Goal: Task Accomplishment & Management: Complete application form

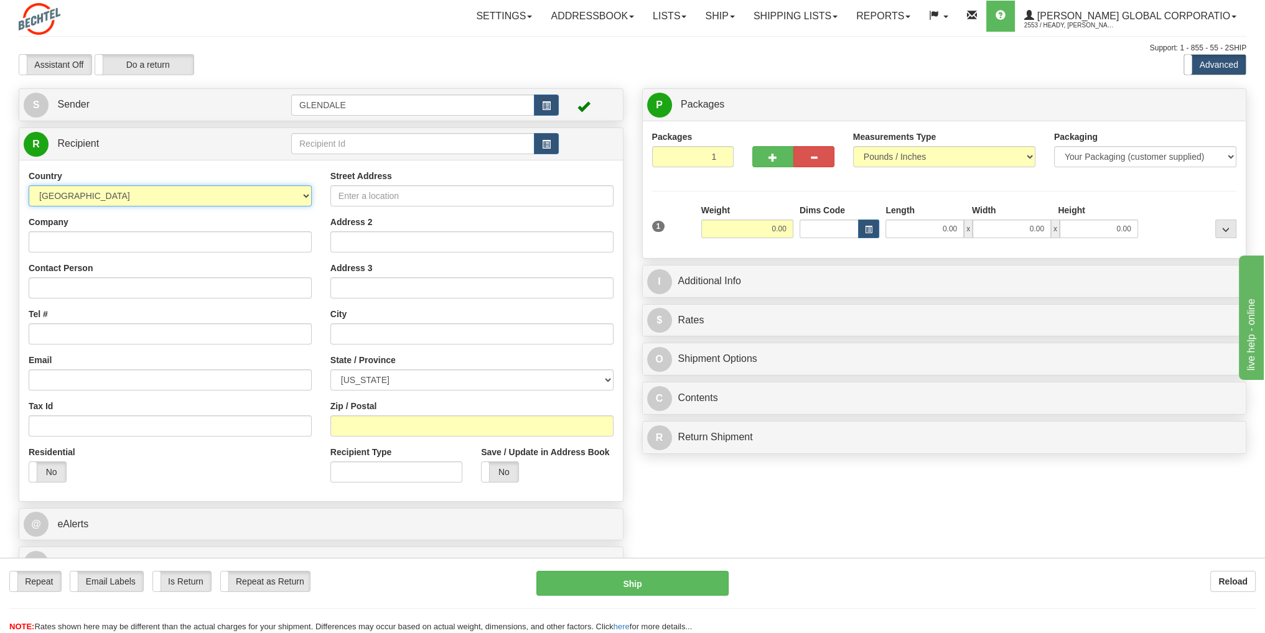
click at [306, 200] on select "AFGHANISTAN ALAND ISLANDS ALBANIA ALGERIA AMERICAN SAMOA ANDORRA ANGOLA ANGUILL…" at bounding box center [170, 195] width 283 height 21
select select "AU"
click at [29, 185] on select "AFGHANISTAN ALAND ISLANDS ALBANIA ALGERIA AMERICAN SAMOA ANDORRA ANGOLA ANGUILL…" at bounding box center [170, 195] width 283 height 21
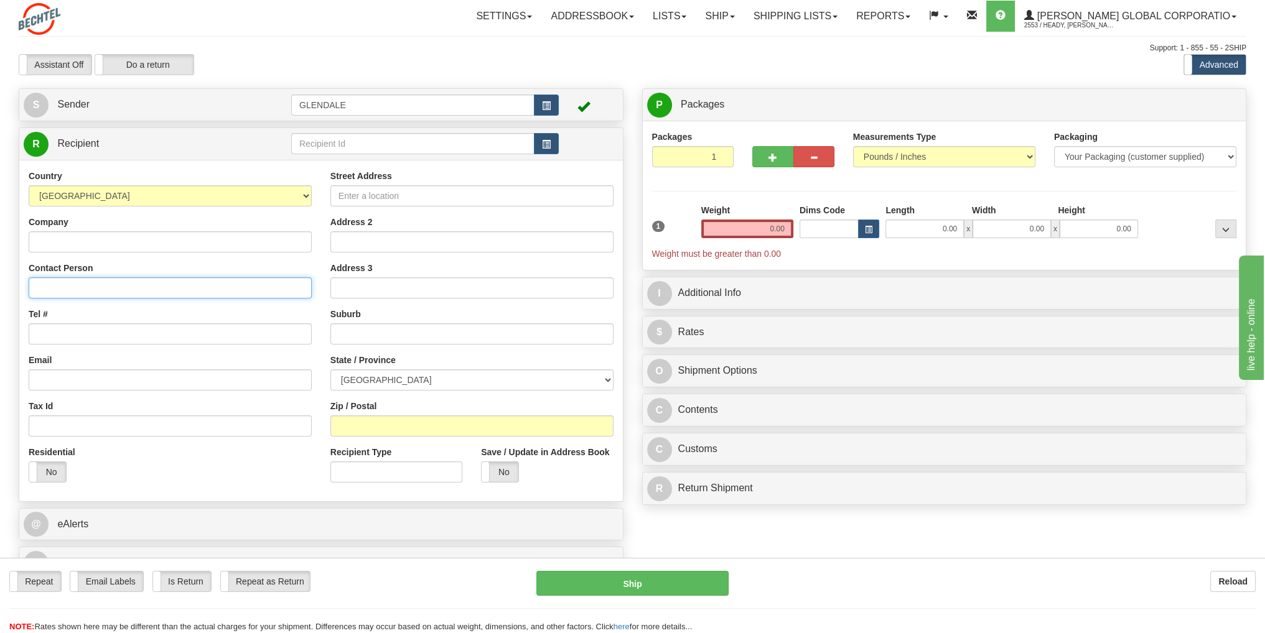
click at [68, 291] on input "Contact Person" at bounding box center [170, 287] width 283 height 21
type input "Robert Price"
click at [79, 334] on input "Tel #" at bounding box center [170, 334] width 283 height 21
click at [39, 339] on input "Tel #" at bounding box center [170, 334] width 283 height 21
type input "61 468893521"
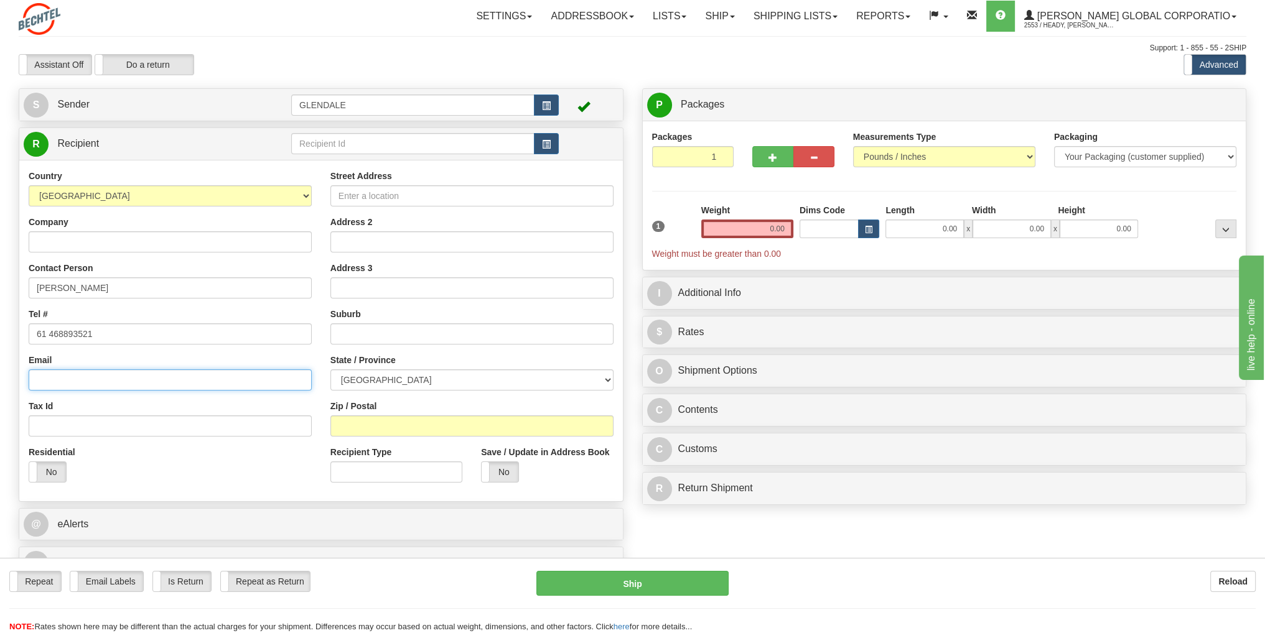
click at [47, 388] on input "Email" at bounding box center [170, 380] width 283 height 21
click at [75, 386] on input "Email" at bounding box center [170, 380] width 283 height 21
paste input "RPRICE@BECHTEL.COM"
type input "RPRICE@BECHTEL.COM"
click at [357, 192] on input "Street Address" at bounding box center [471, 195] width 283 height 21
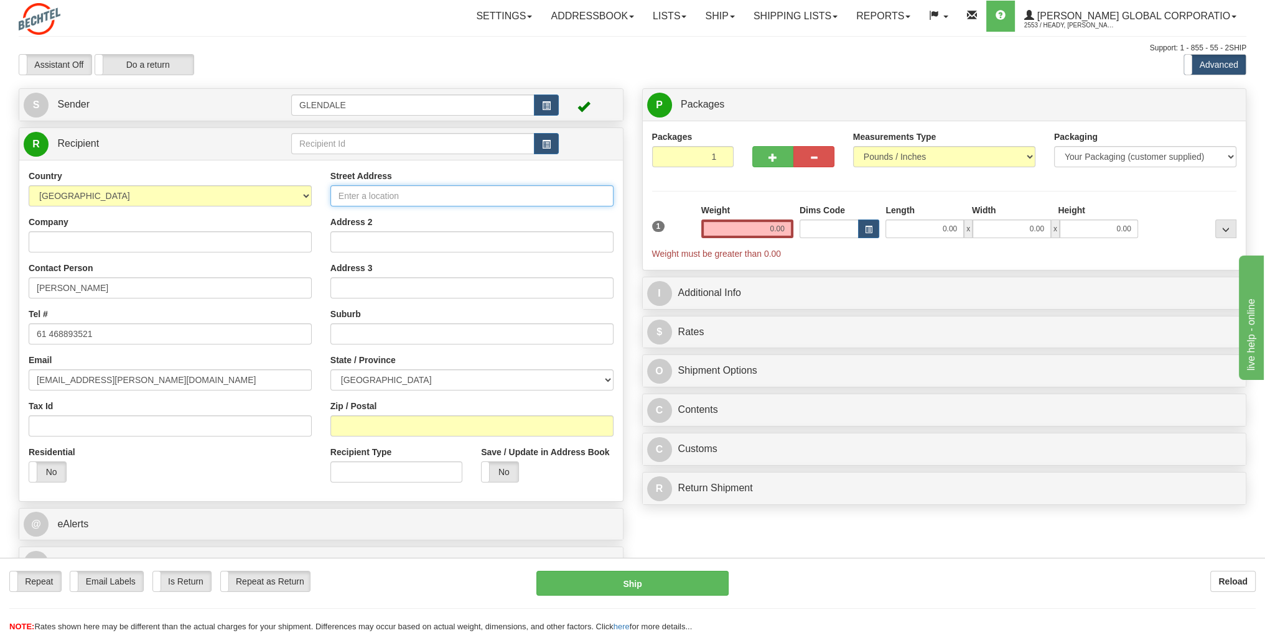
click at [394, 190] on input "Street Address" at bounding box center [471, 195] width 283 height 21
type input "47 Nash Street"
click at [429, 335] on input "text" at bounding box center [471, 334] width 283 height 21
type input "Sandgate"
click at [607, 381] on select "Australian Capital Territory New South Wales Northern Territory Queensland Sout…" at bounding box center [471, 380] width 283 height 21
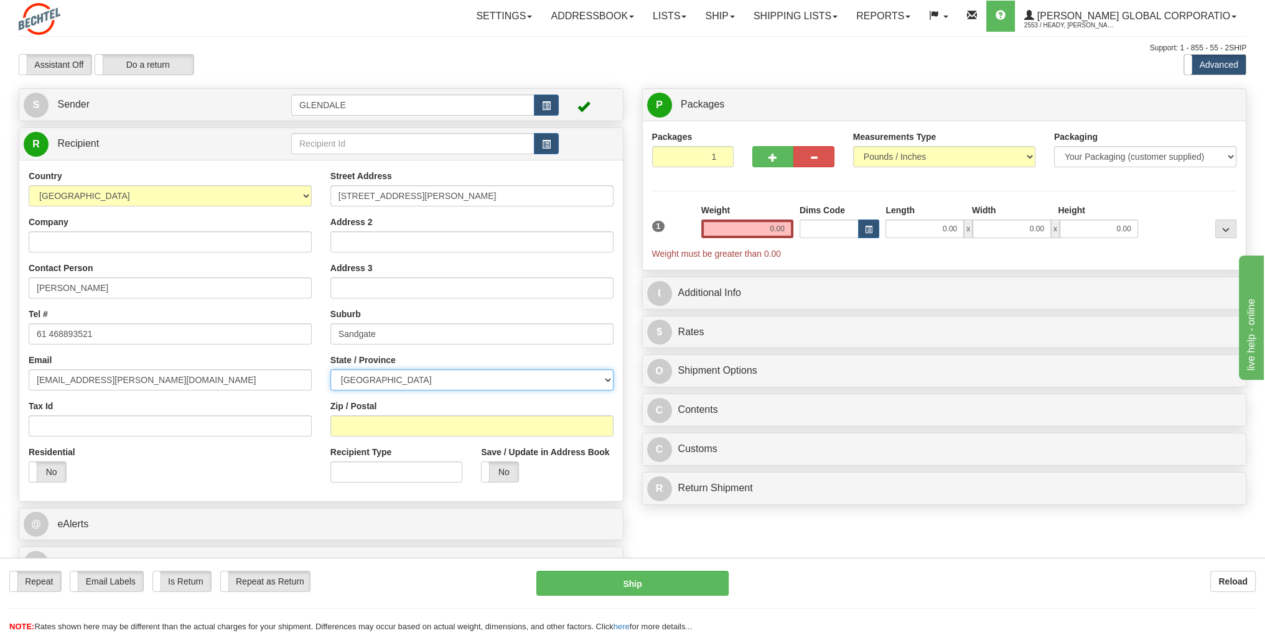
select select "QLD"
click at [330, 370] on select "Australian Capital Territory New South Wales Northern Territory Queensland Sout…" at bounding box center [471, 380] width 283 height 21
click at [427, 429] on input "Zip / Postal" at bounding box center [471, 426] width 283 height 21
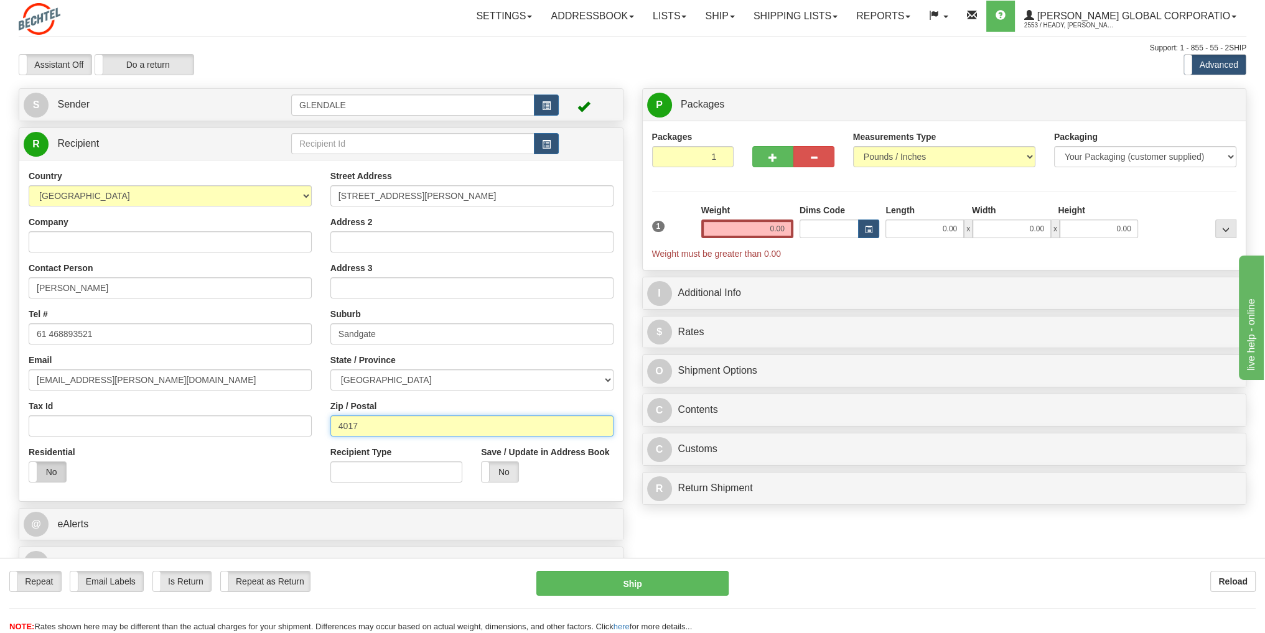
type input "4017"
click at [51, 478] on label "No" at bounding box center [47, 472] width 37 height 20
drag, startPoint x: 765, startPoint y: 229, endPoint x: 772, endPoint y: 226, distance: 7.5
click at [772, 226] on input "0.00" at bounding box center [747, 229] width 92 height 19
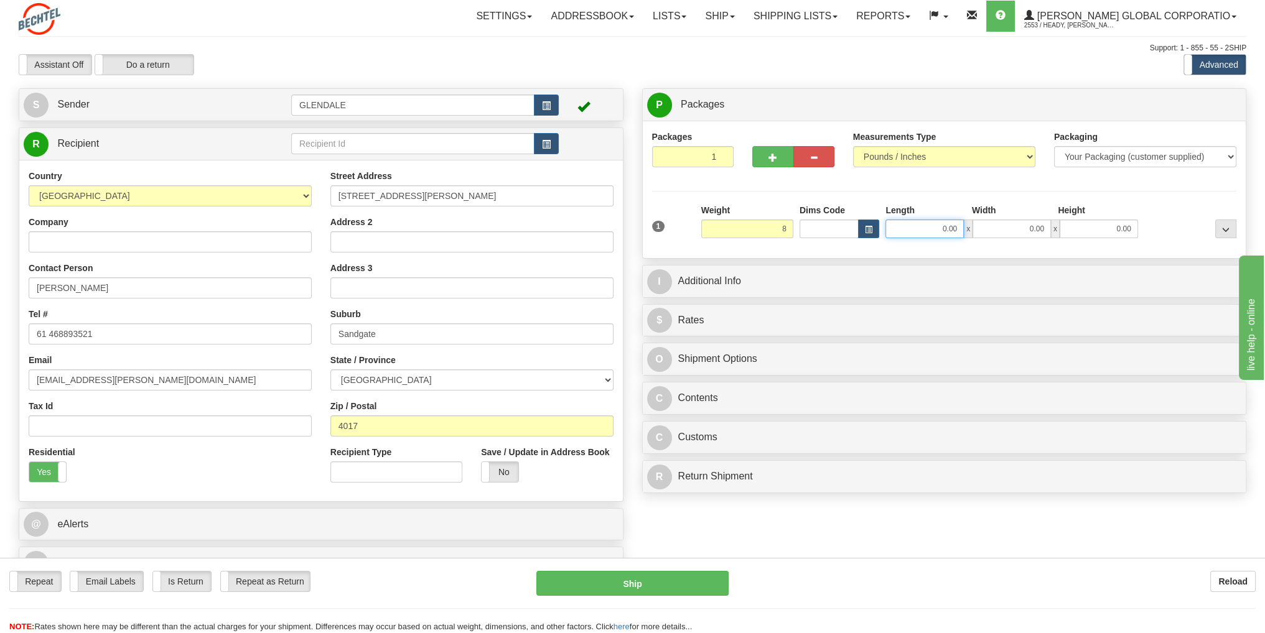
type input "8.00"
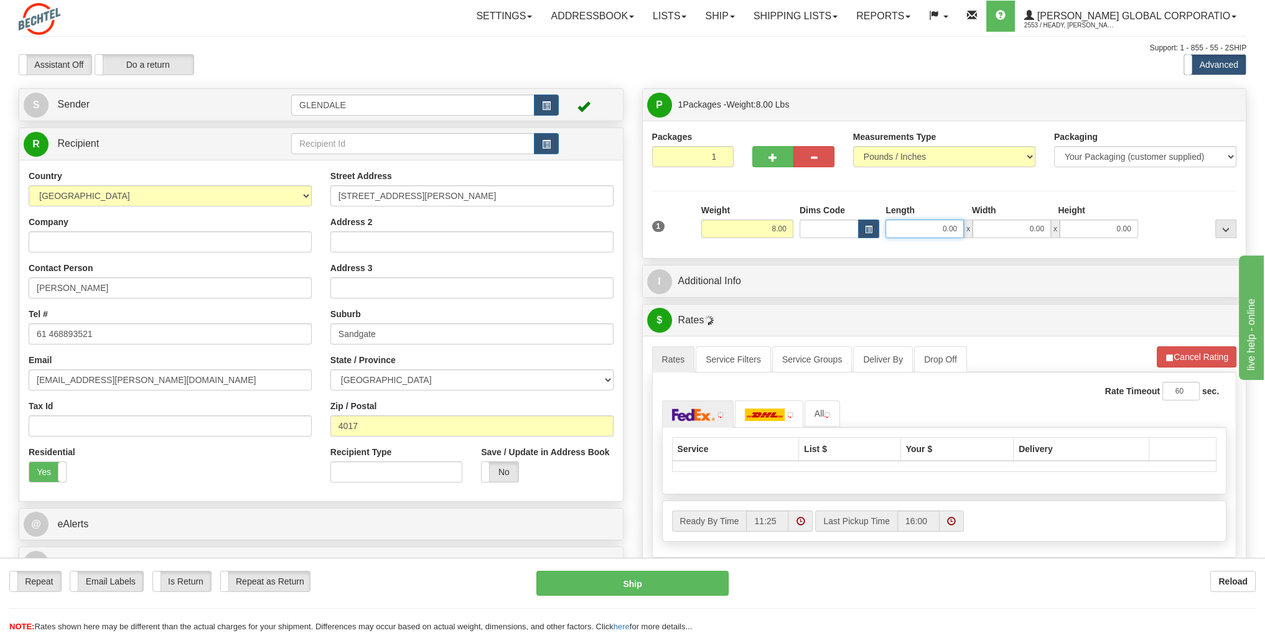
click at [926, 227] on input "0.00" at bounding box center [924, 229] width 78 height 19
type input "13.00"
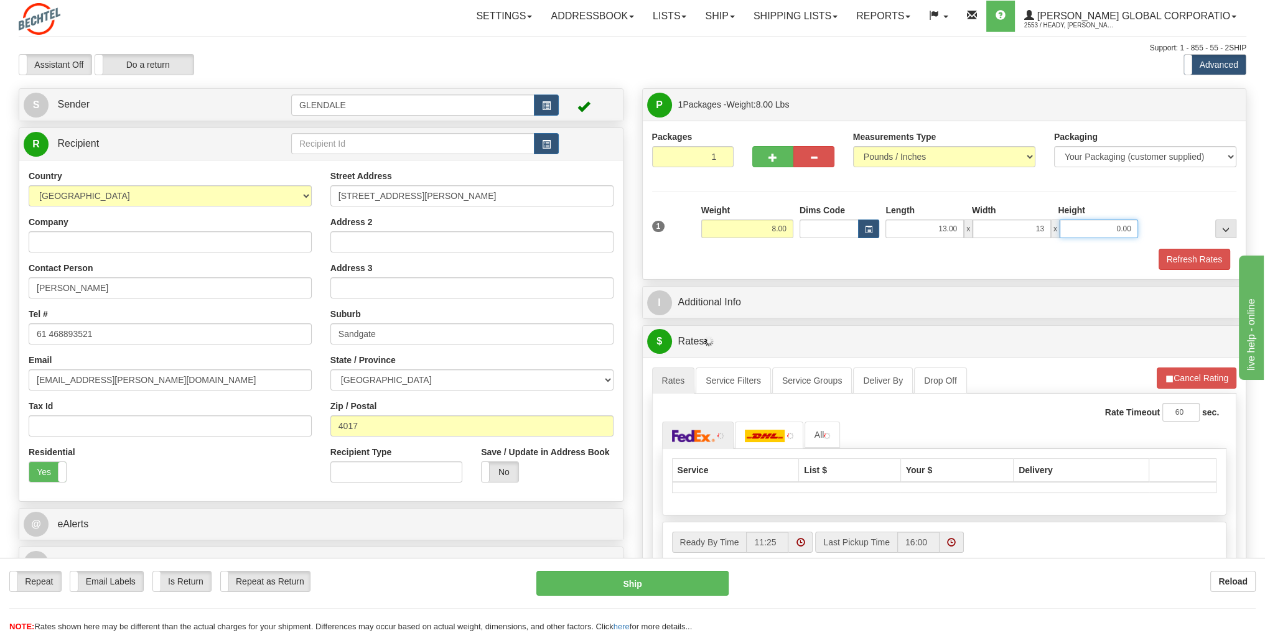
type input "13.00"
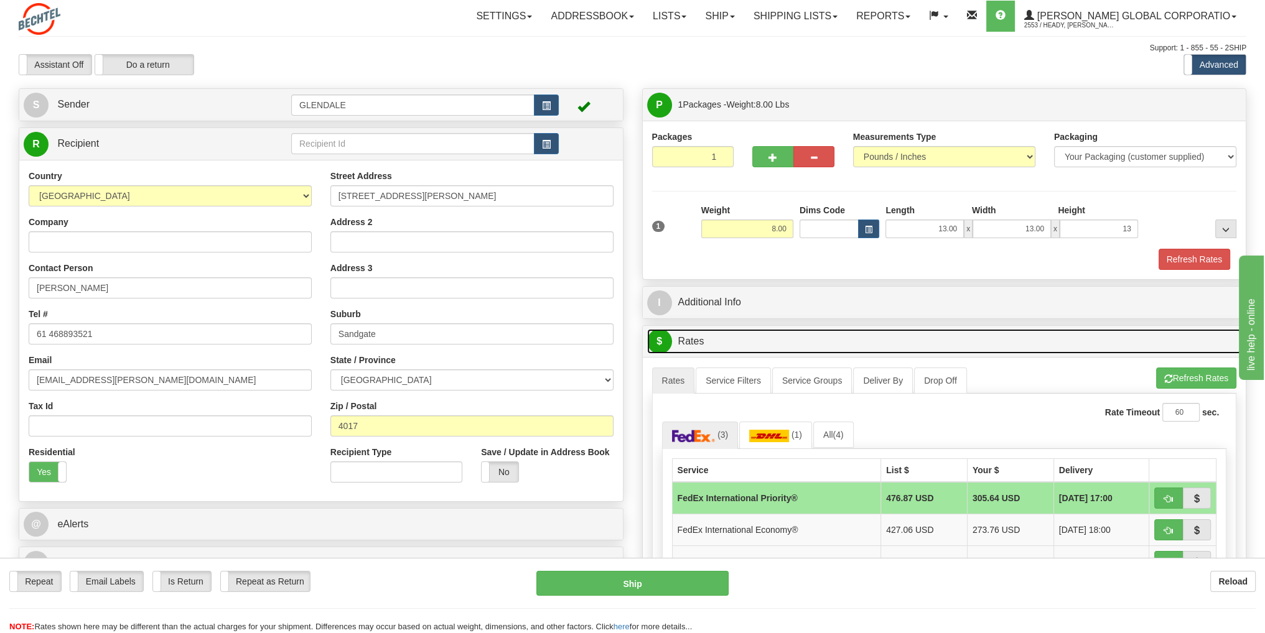
type input "13.00"
click at [1013, 342] on link "$ Rates" at bounding box center [944, 342] width 595 height 26
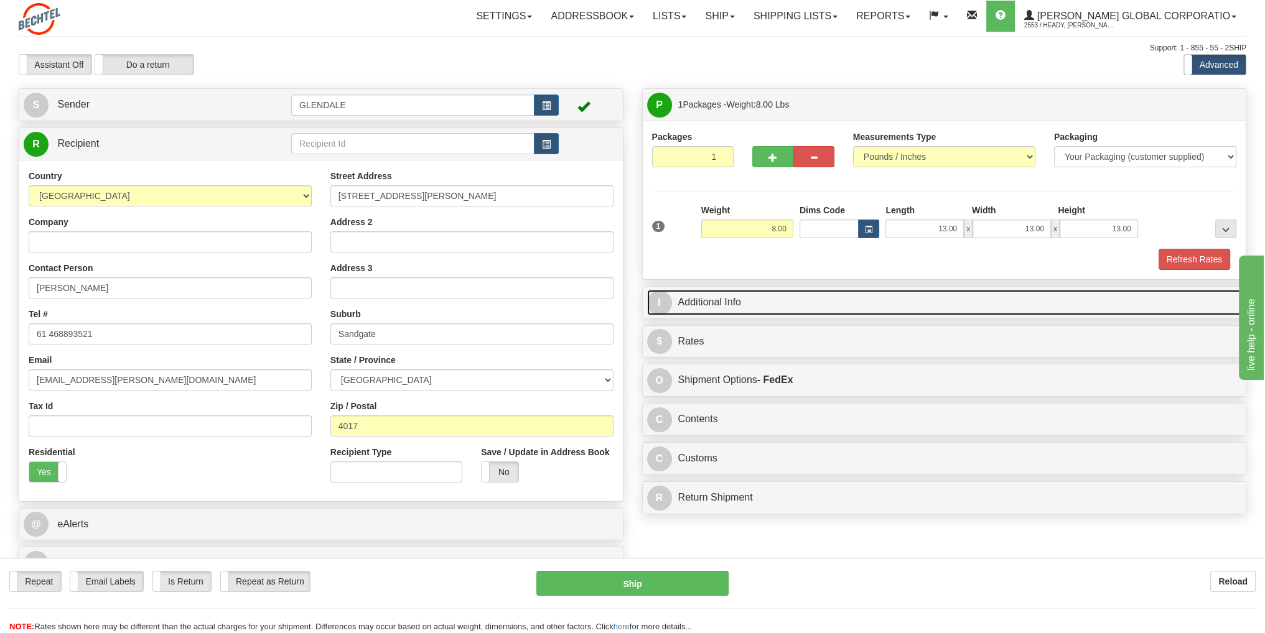
click at [729, 296] on link "I Additional Info" at bounding box center [944, 303] width 595 height 26
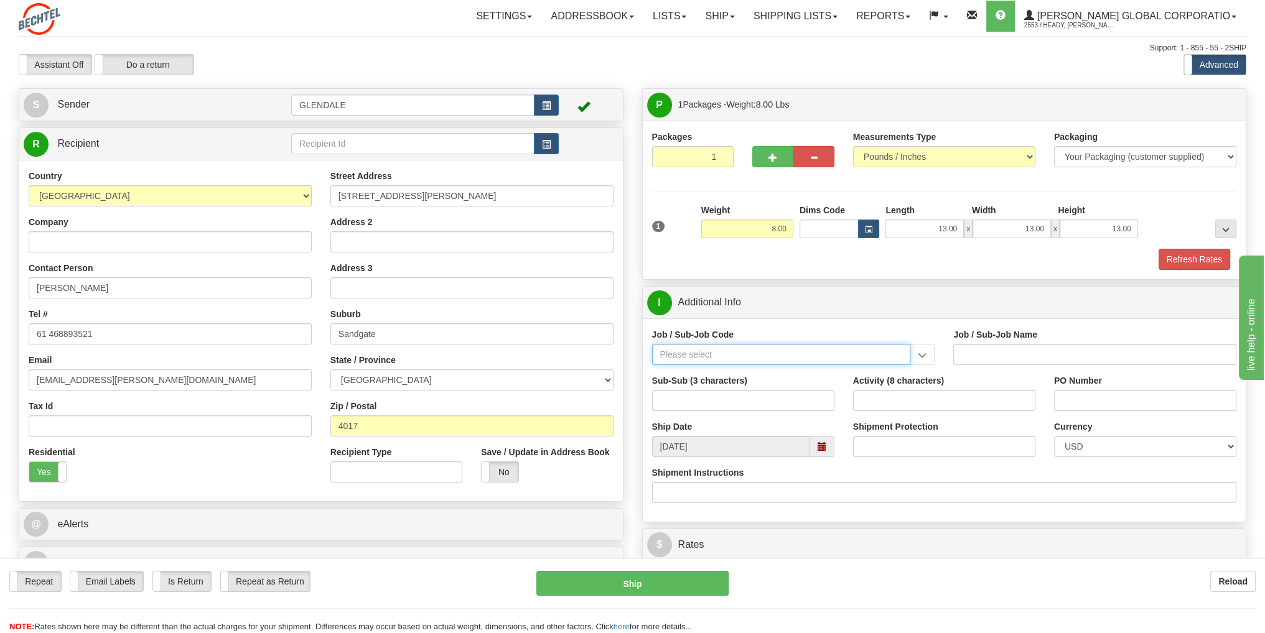
click at [834, 351] on input "Job / Sub-Job Code" at bounding box center [781, 354] width 259 height 21
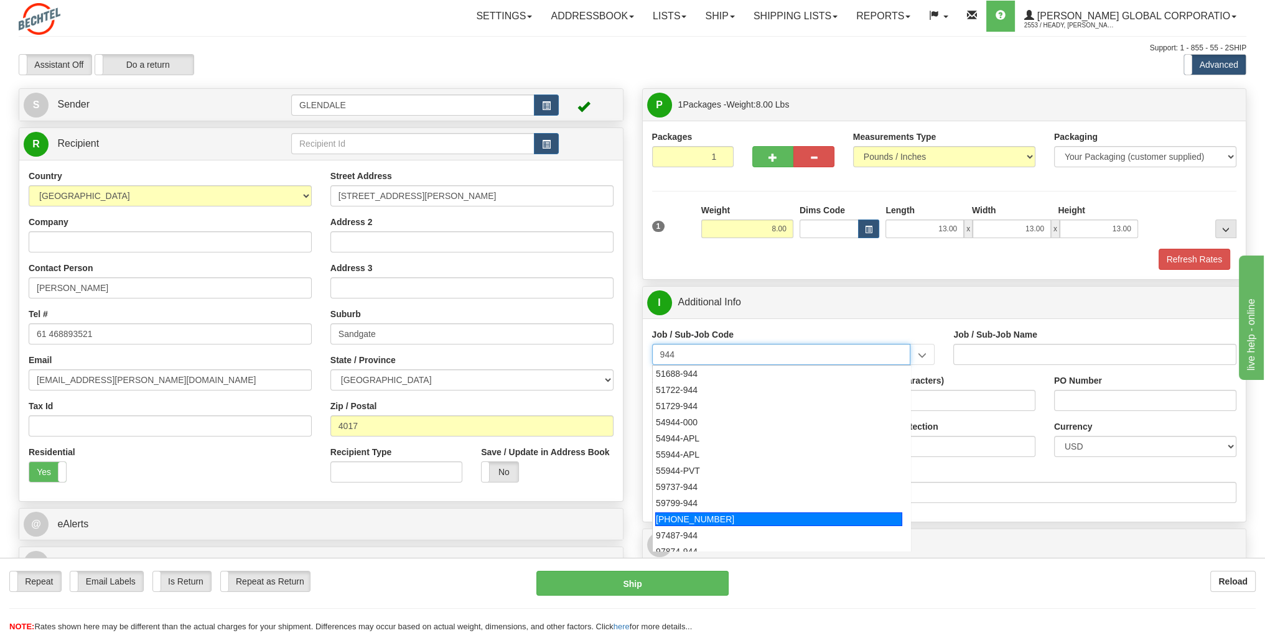
click at [714, 511] on li "944-1-000" at bounding box center [782, 519] width 258 height 16
type input "944-1-000"
type input "Service Awards"
type input "944-1-000"
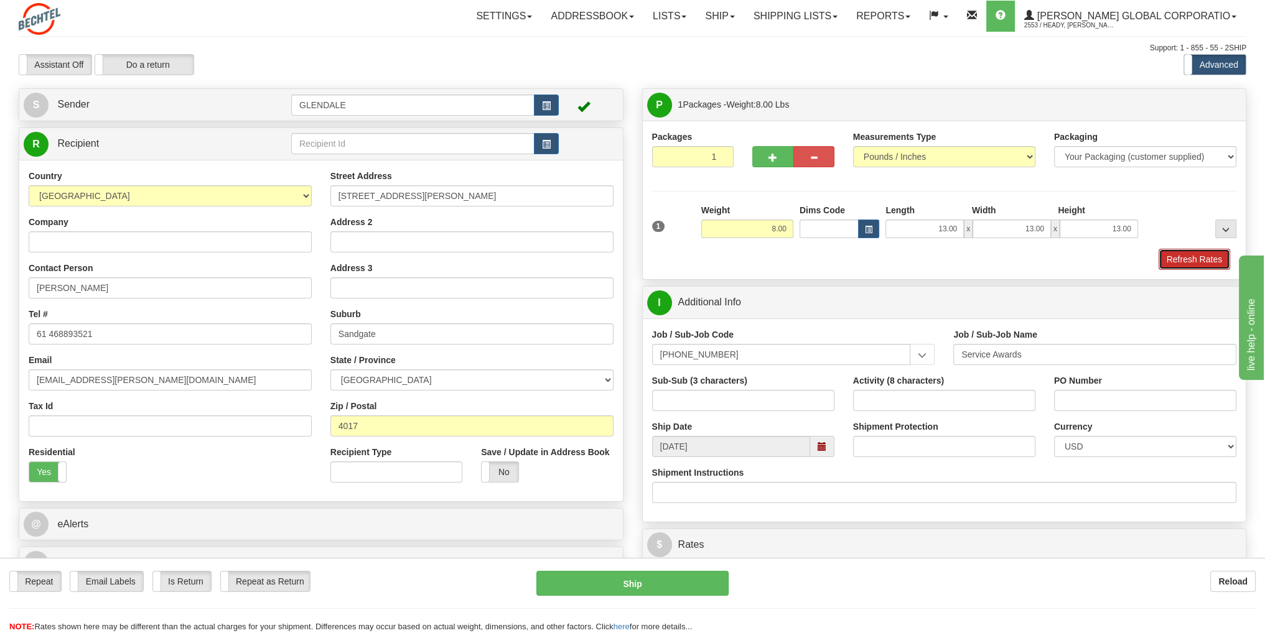
click at [1165, 254] on button "Refresh Rates" at bounding box center [1194, 259] width 72 height 21
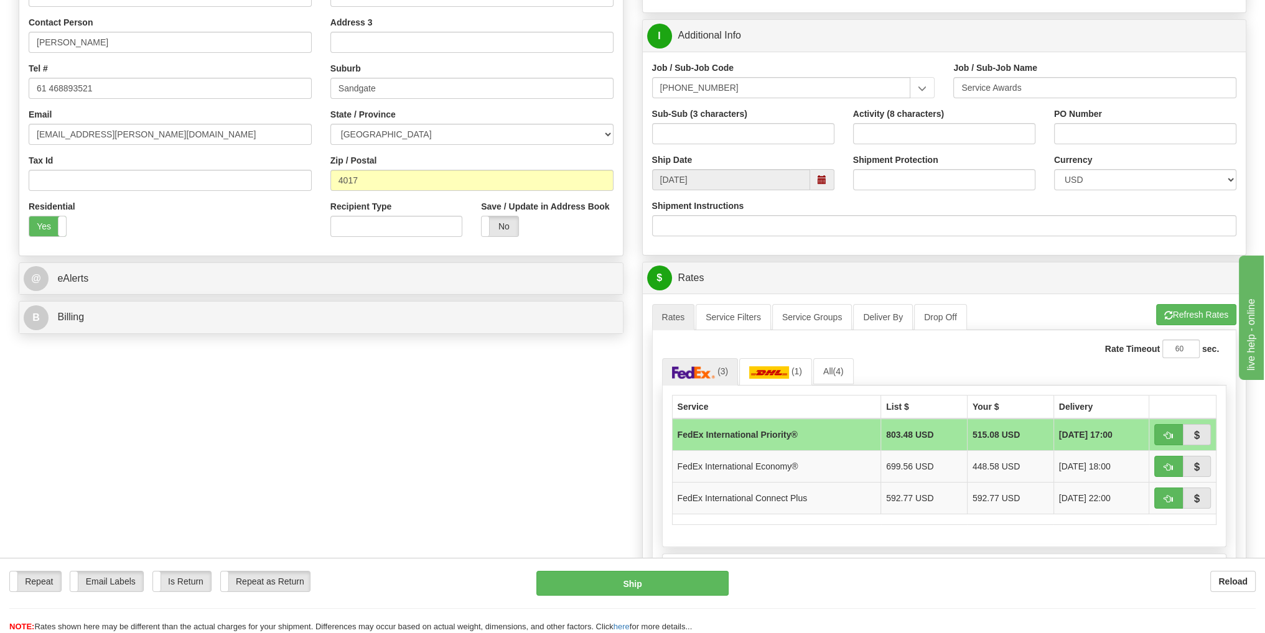
scroll to position [249, 0]
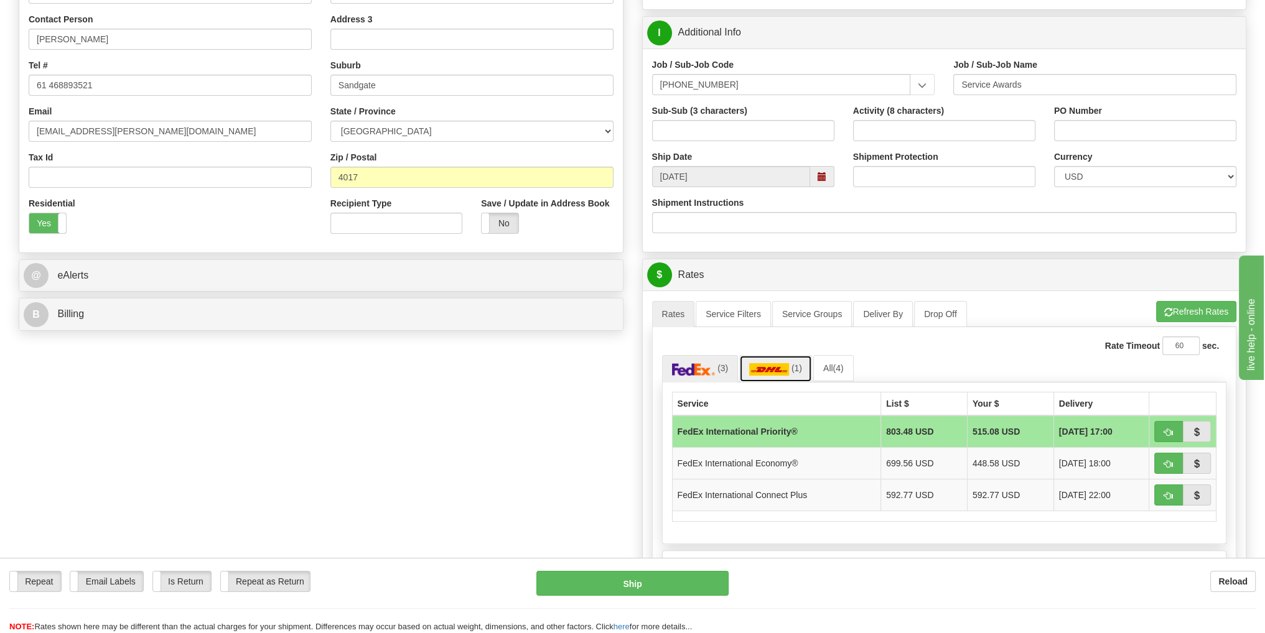
click at [769, 372] on img at bounding box center [769, 369] width 40 height 12
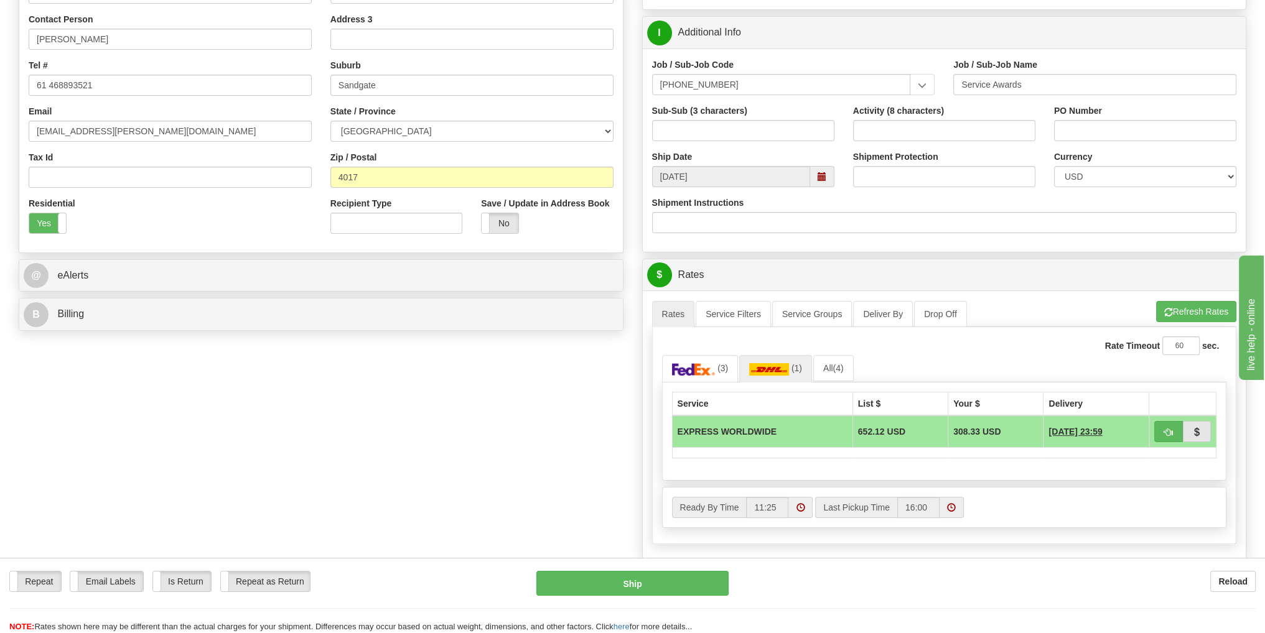
click at [748, 434] on td "EXPRESS WORLDWIDE" at bounding box center [762, 432] width 180 height 32
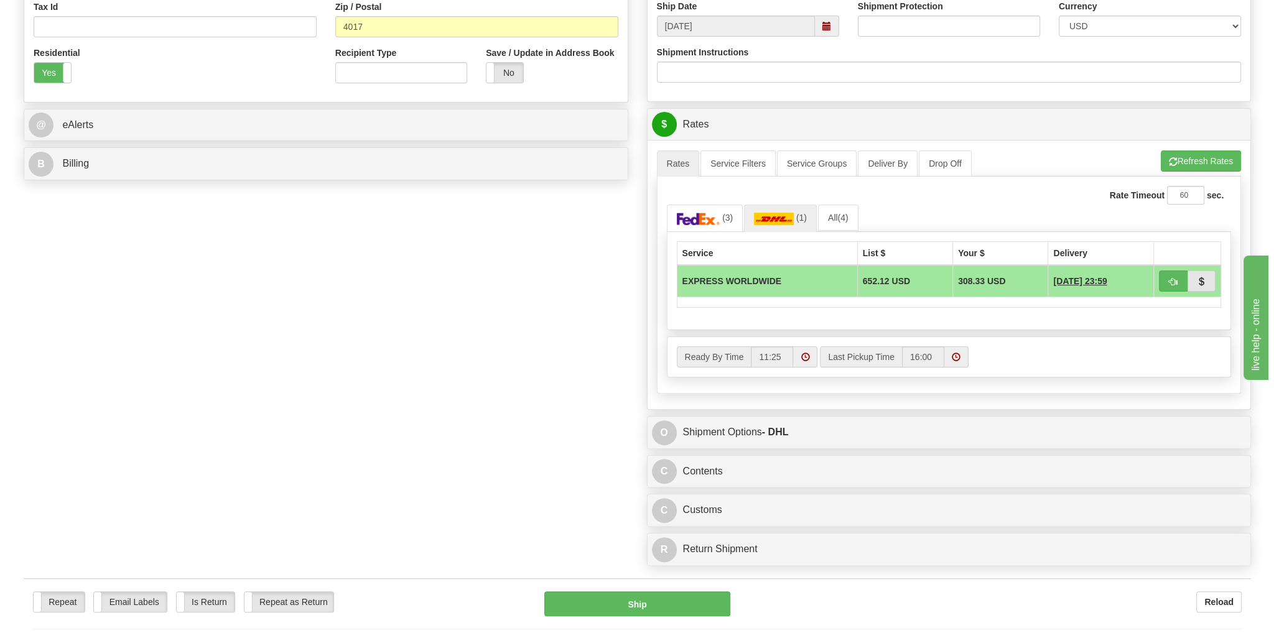
scroll to position [436, 0]
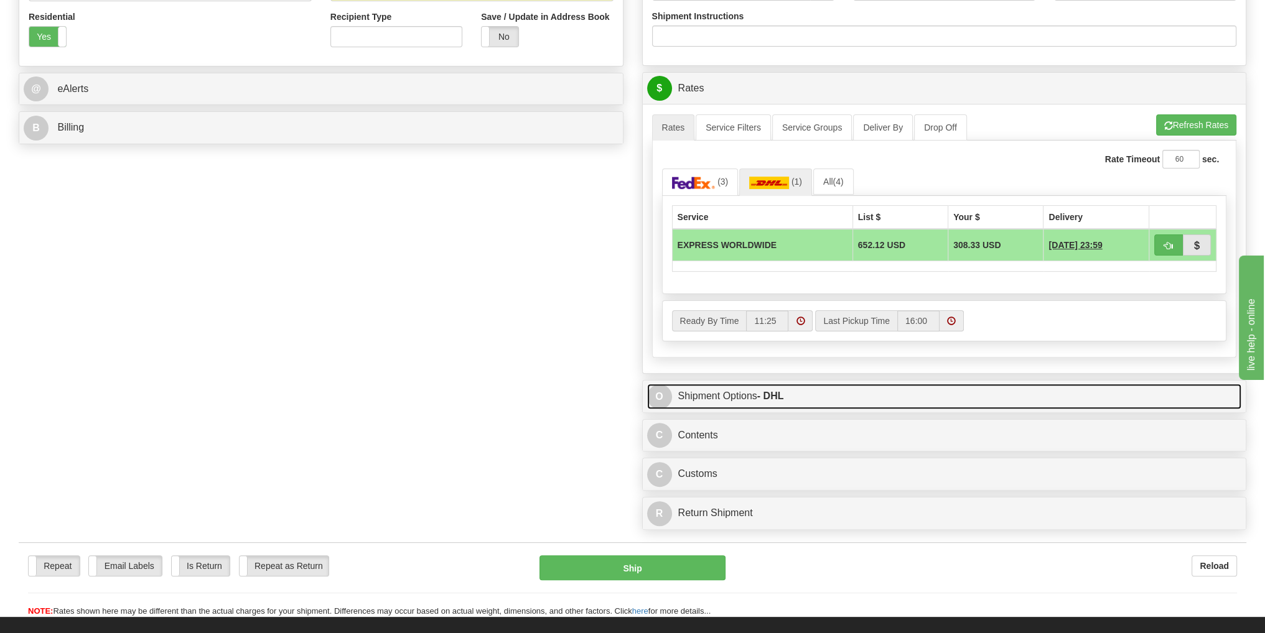
click at [757, 389] on link "O Shipment Options - DHL" at bounding box center [944, 397] width 595 height 26
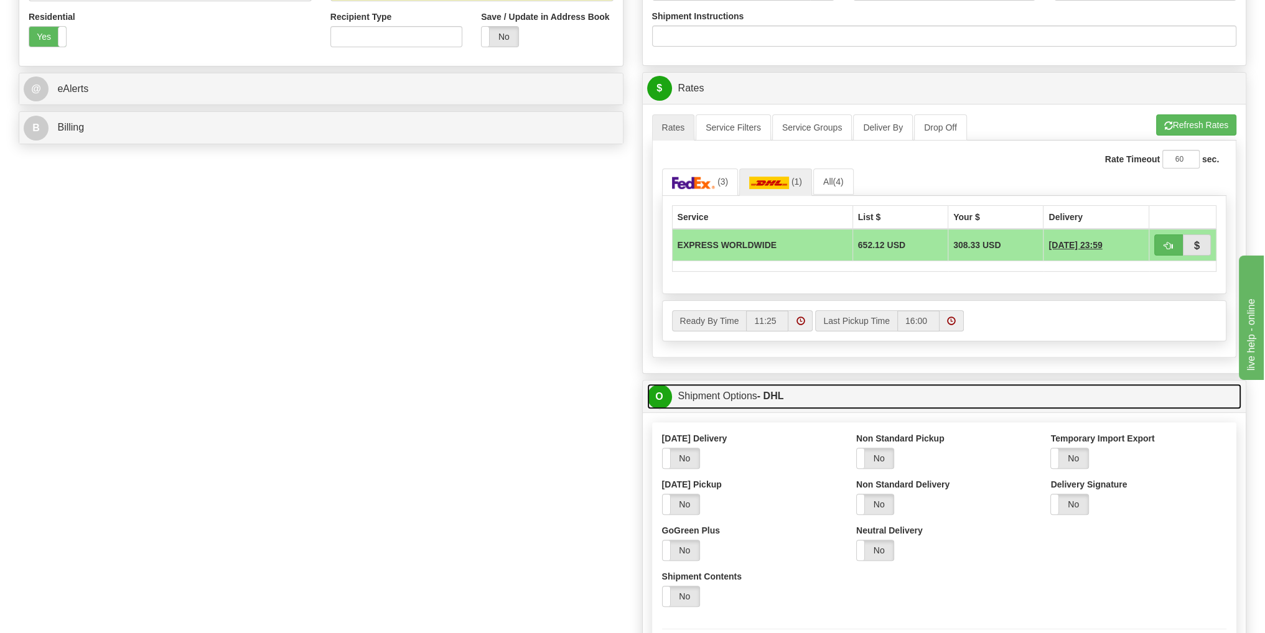
click at [757, 389] on link "O Shipment Options - DHL" at bounding box center [944, 397] width 595 height 26
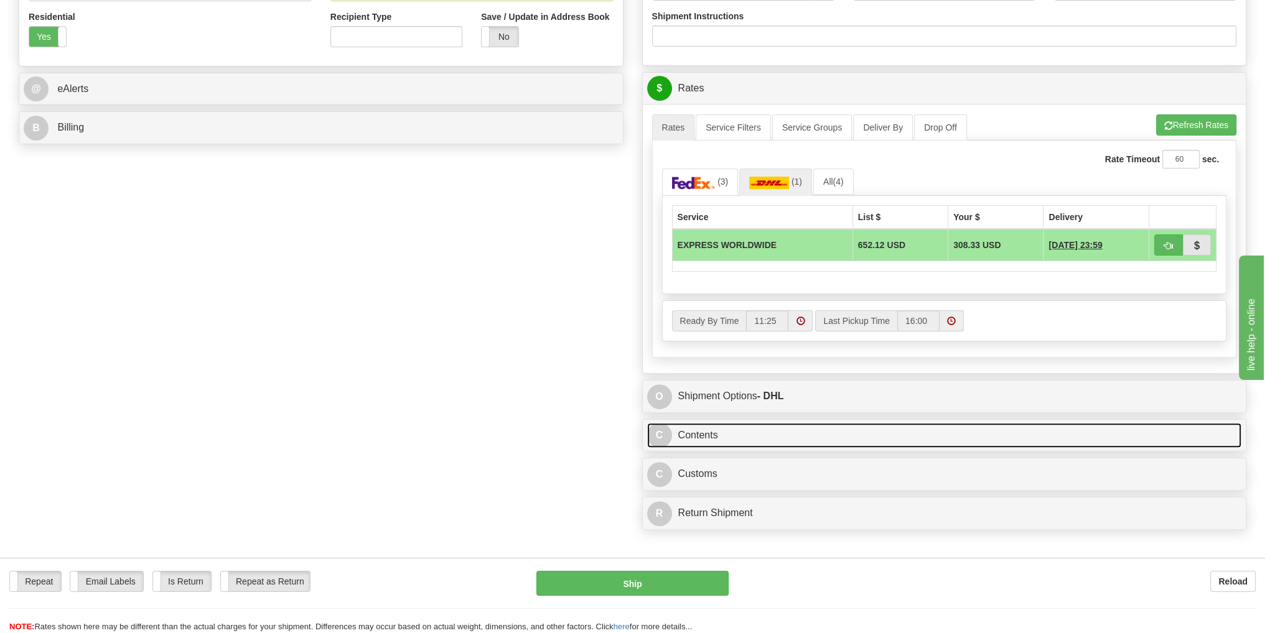
click at [704, 435] on link "C Contents" at bounding box center [944, 436] width 595 height 26
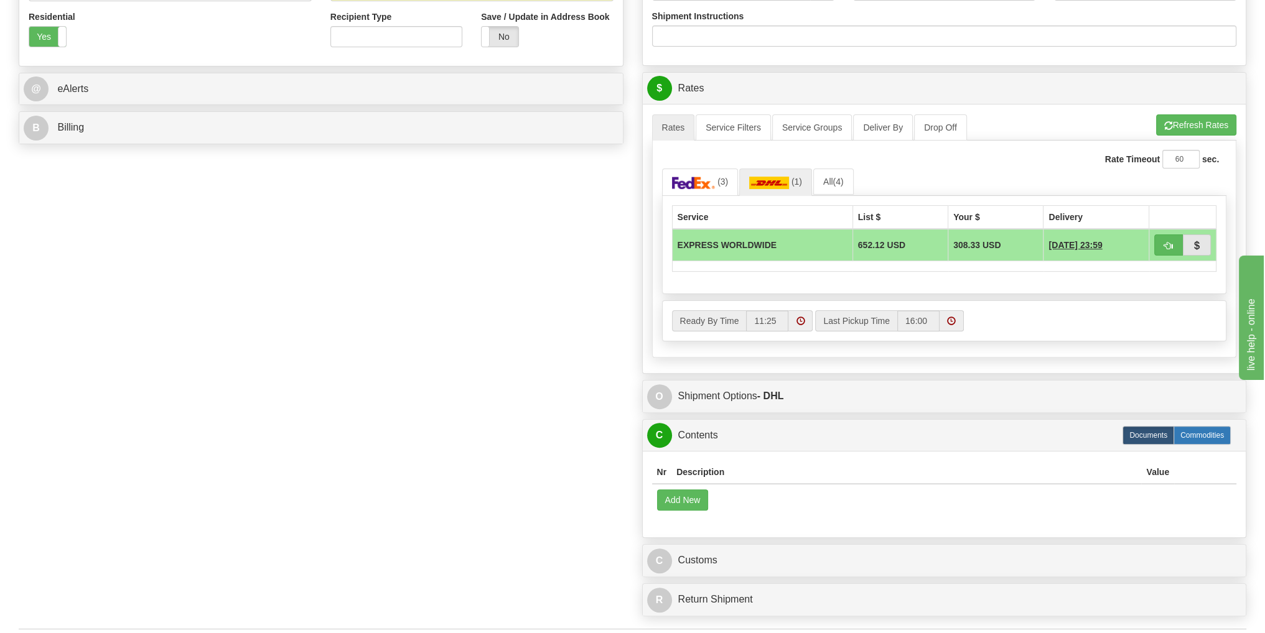
click at [1202, 437] on label "Commodities" at bounding box center [1201, 435] width 57 height 19
radio input "true"
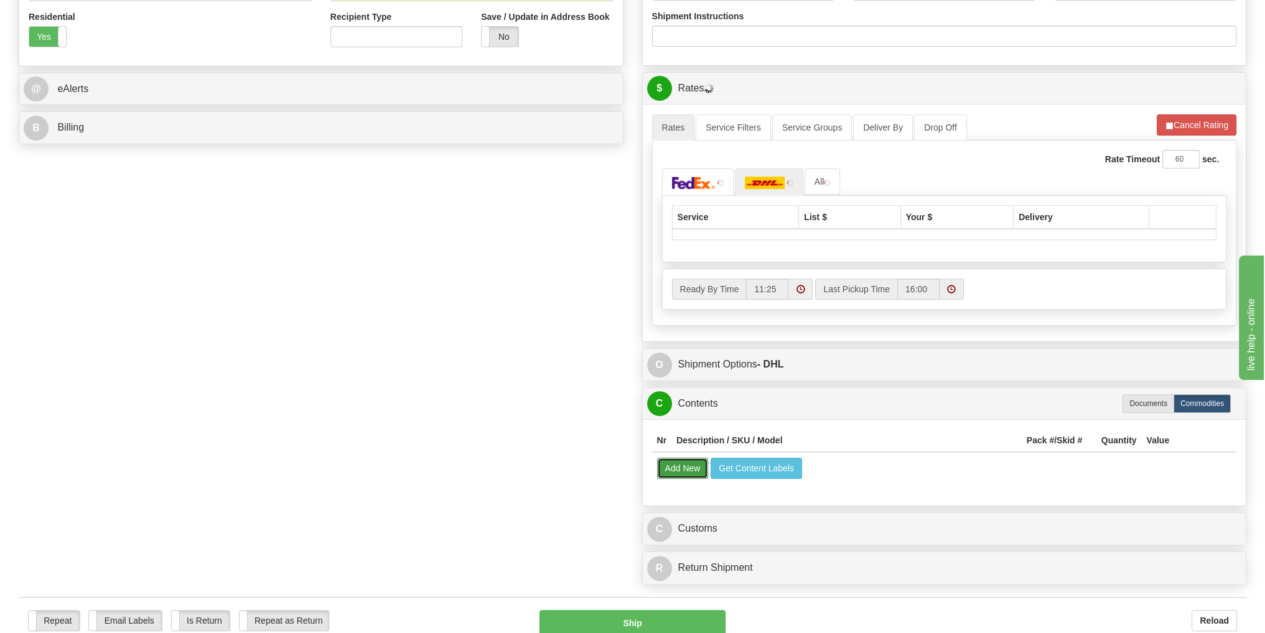
click at [683, 471] on button "Add New" at bounding box center [683, 468] width 52 height 21
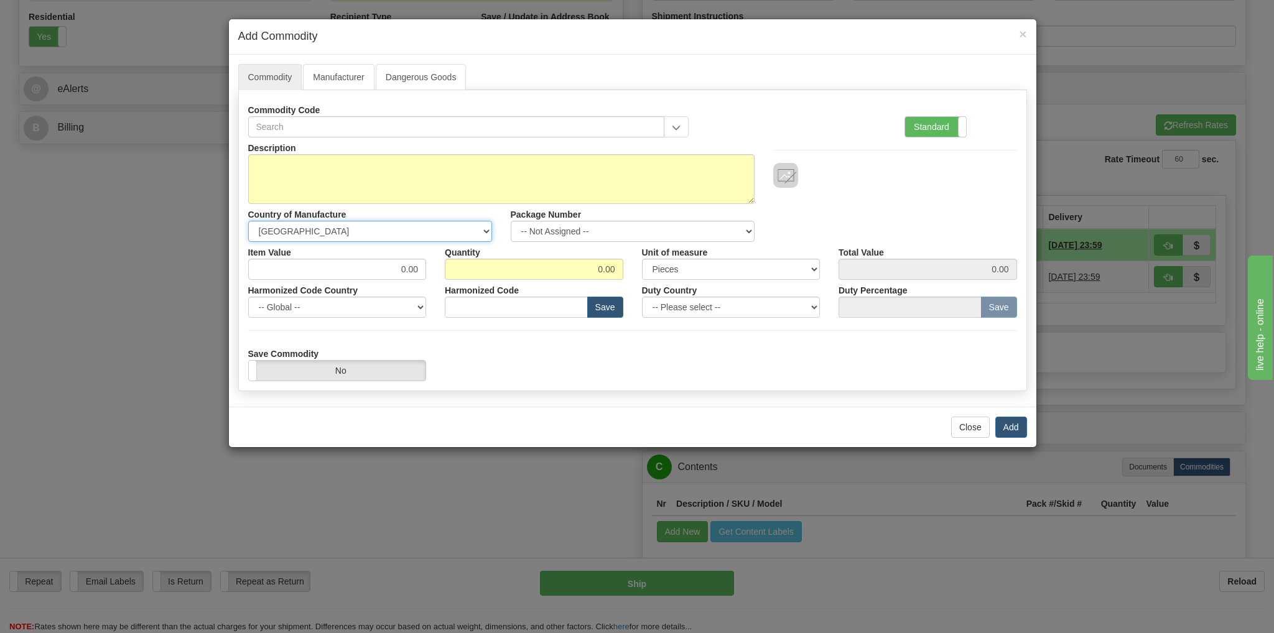
click at [487, 230] on select "-- Unknown -- AFGHANISTAN ALAND ISLANDS ALBANIA ALGERIA AMERICAN SAMOA ANDORRA …" at bounding box center [370, 231] width 244 height 21
click at [926, 128] on label "Standard" at bounding box center [935, 127] width 61 height 20
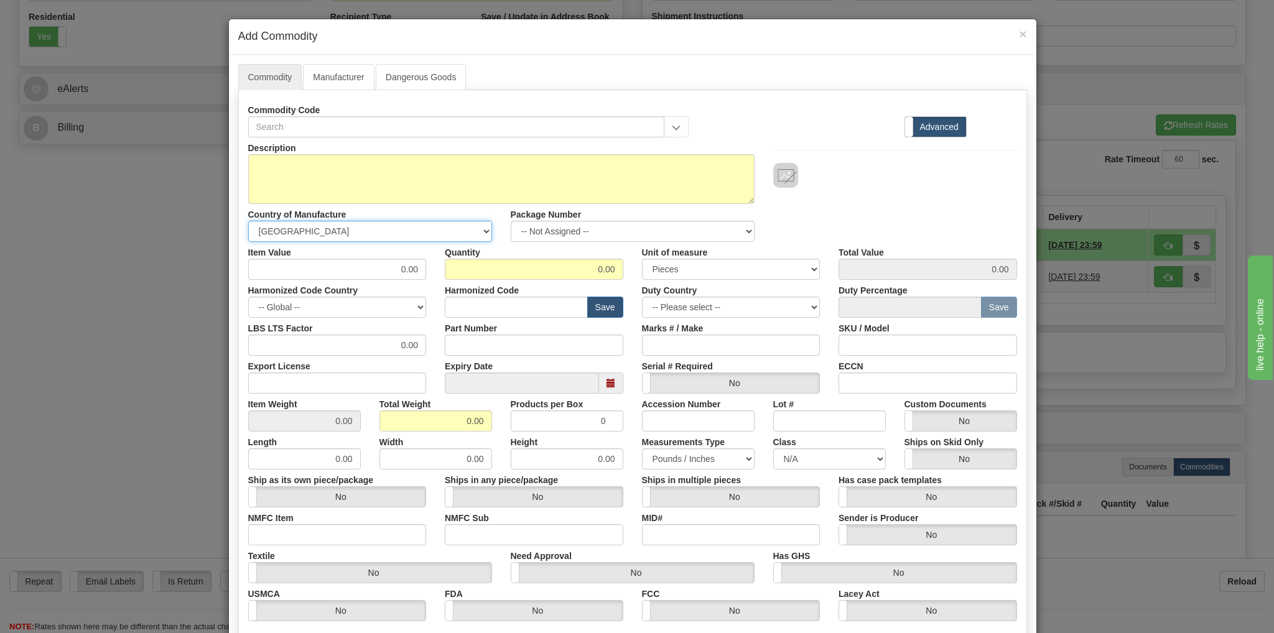
click at [481, 232] on select "-- Unknown -- AFGHANISTAN ALAND ISLANDS ALBANIA ALGERIA AMERICAN SAMOA ANDORRA …" at bounding box center [370, 231] width 244 height 21
select select "CH"
click at [248, 221] on select "-- Unknown -- AFGHANISTAN ALAND ISLANDS ALBANIA ALGERIA AMERICAN SAMOA ANDORRA …" at bounding box center [370, 231] width 244 height 21
click at [378, 267] on input "0.00" at bounding box center [337, 269] width 179 height 21
type input "44900.00"
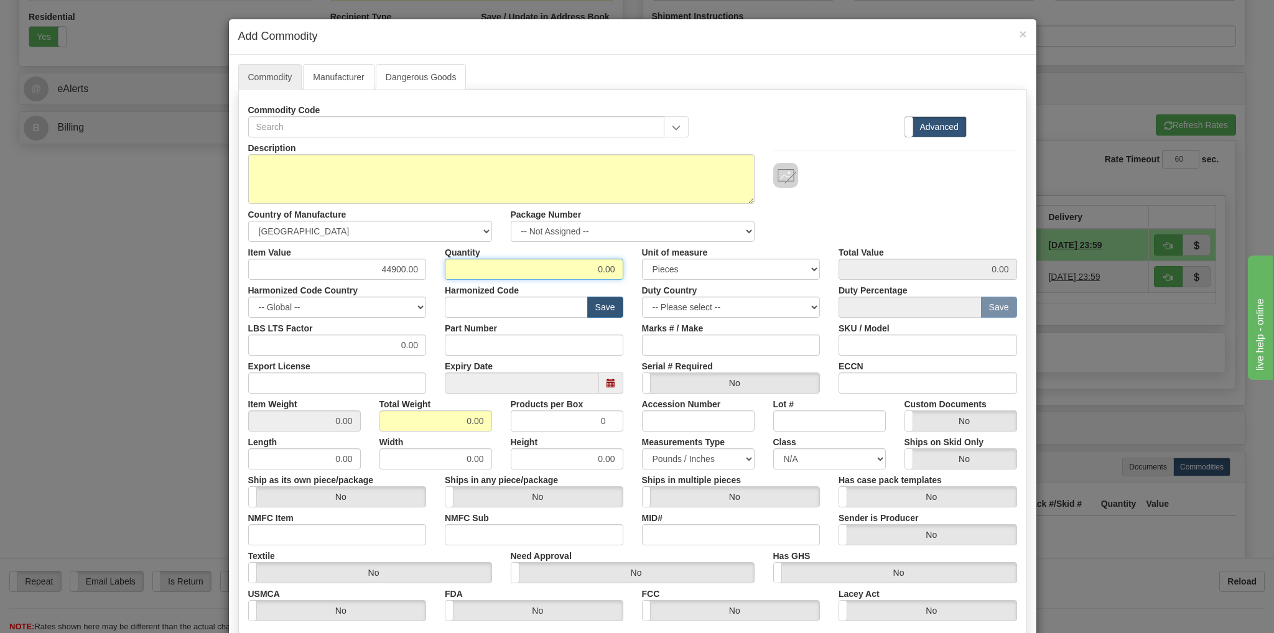
drag, startPoint x: 582, startPoint y: 272, endPoint x: 618, endPoint y: 274, distance: 36.2
click at [618, 274] on input "0.00" at bounding box center [534, 269] width 179 height 21
type input "1"
type input "44900.00"
click at [463, 416] on input "0.00" at bounding box center [436, 421] width 113 height 21
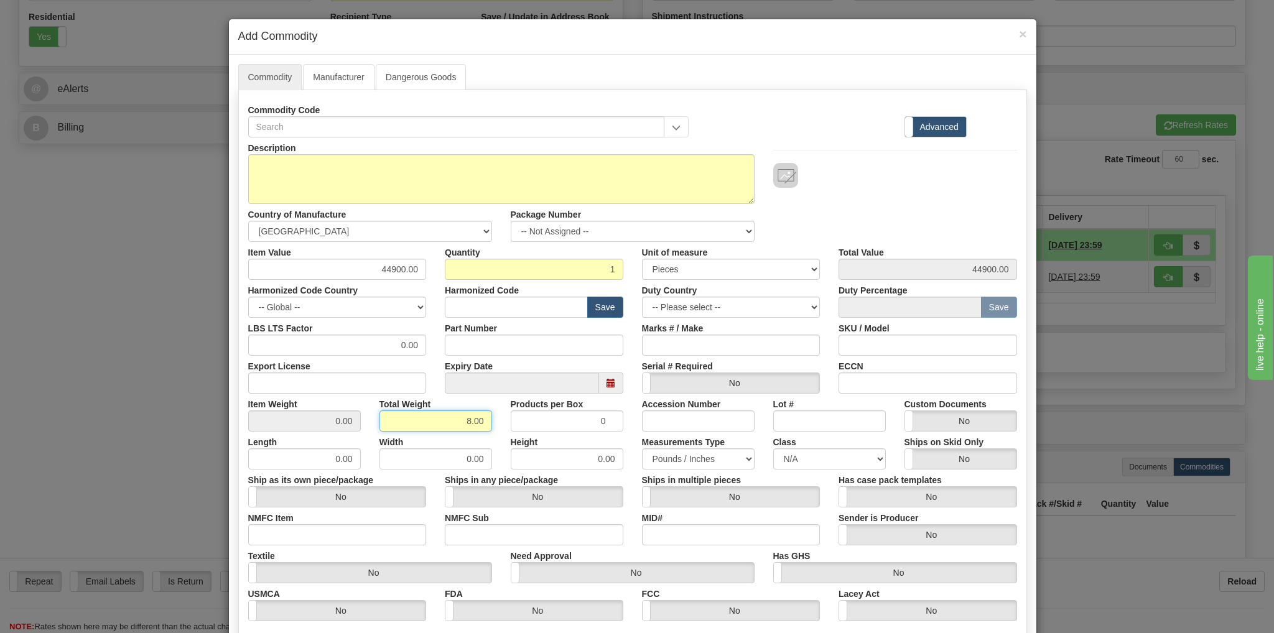
type input "8.00"
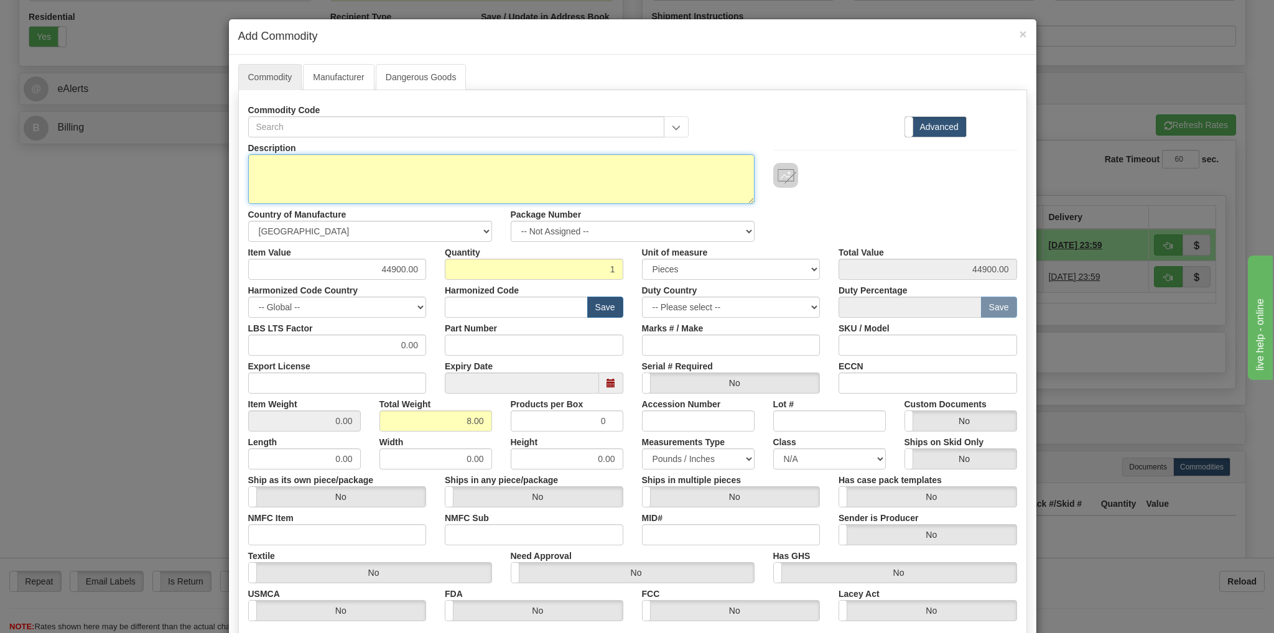
type input "8.0000"
click at [345, 184] on textarea "Description" at bounding box center [501, 179] width 506 height 50
click at [292, 175] on textarea "Description" at bounding box center [501, 179] width 506 height 50
paste textarea "Speedmaster 42mm 18K Moonshine Gold, Green Chronograph dial on an 18K Moonshine…"
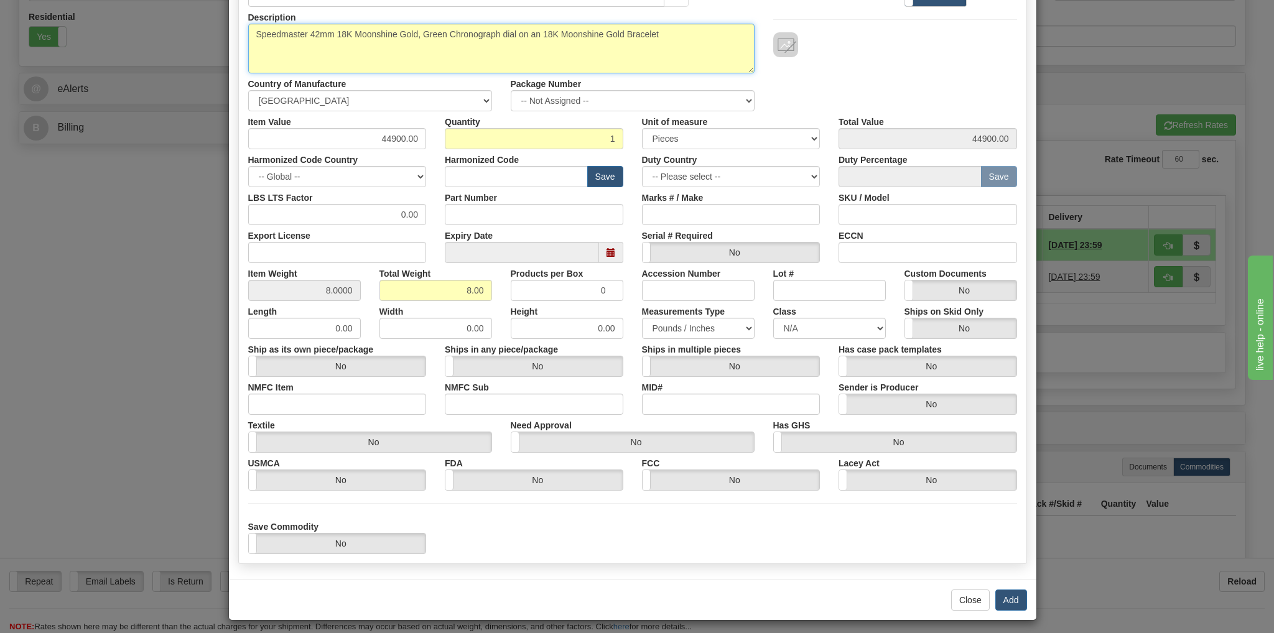
scroll to position [135, 0]
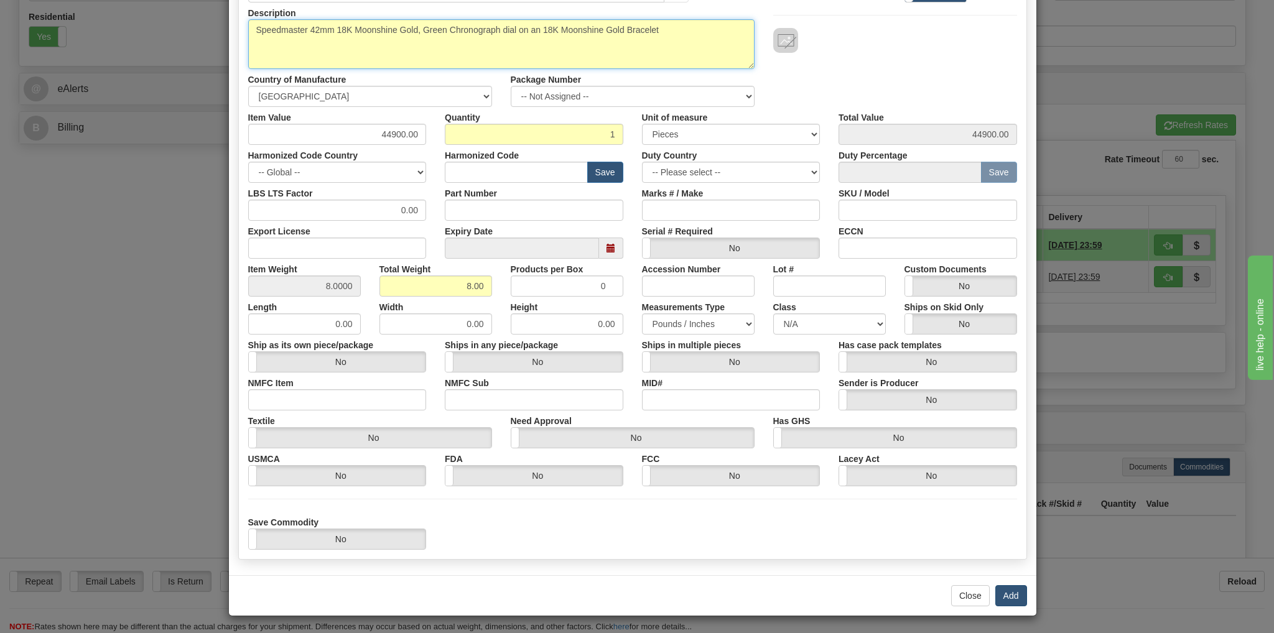
type textarea "Speedmaster 42mm 18K Moonshine Gold, Green Chronograph dial on an 18K Moonshine…"
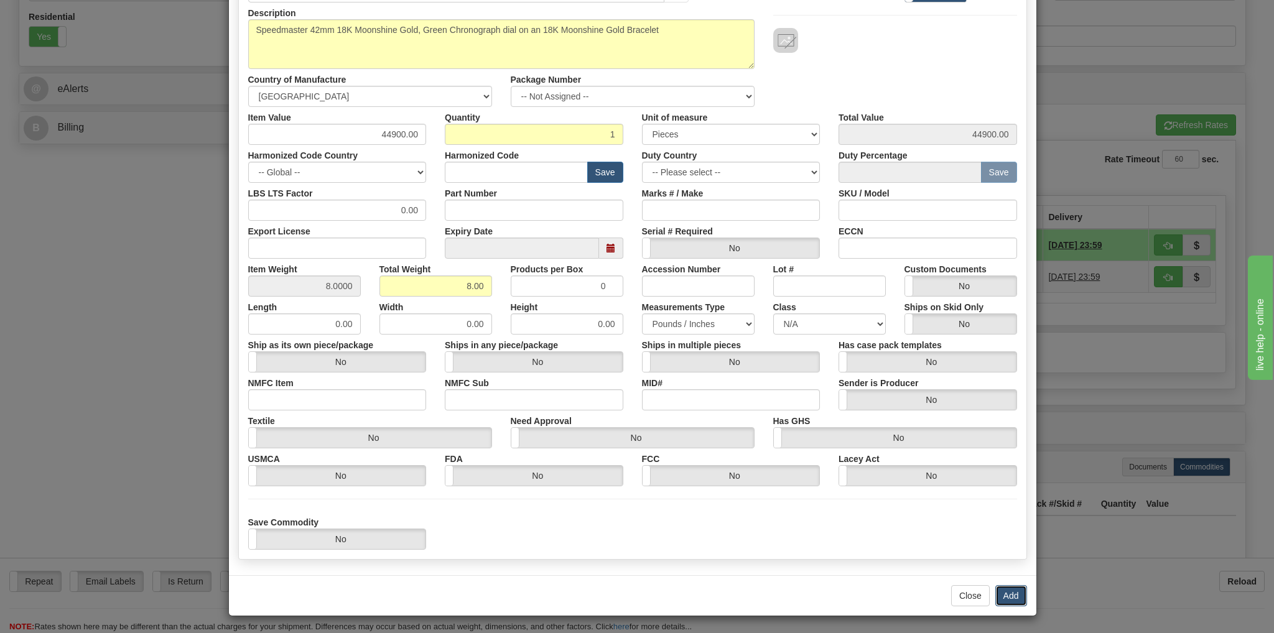
click at [1010, 597] on button "Add" at bounding box center [1011, 595] width 32 height 21
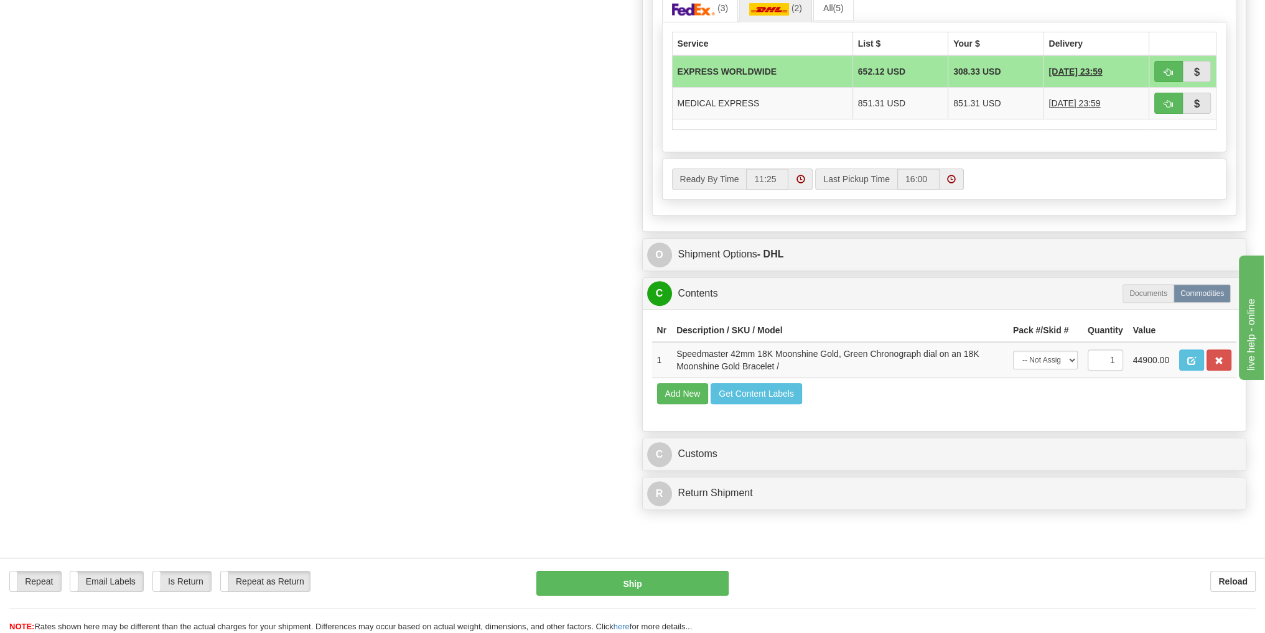
scroll to position [684, 0]
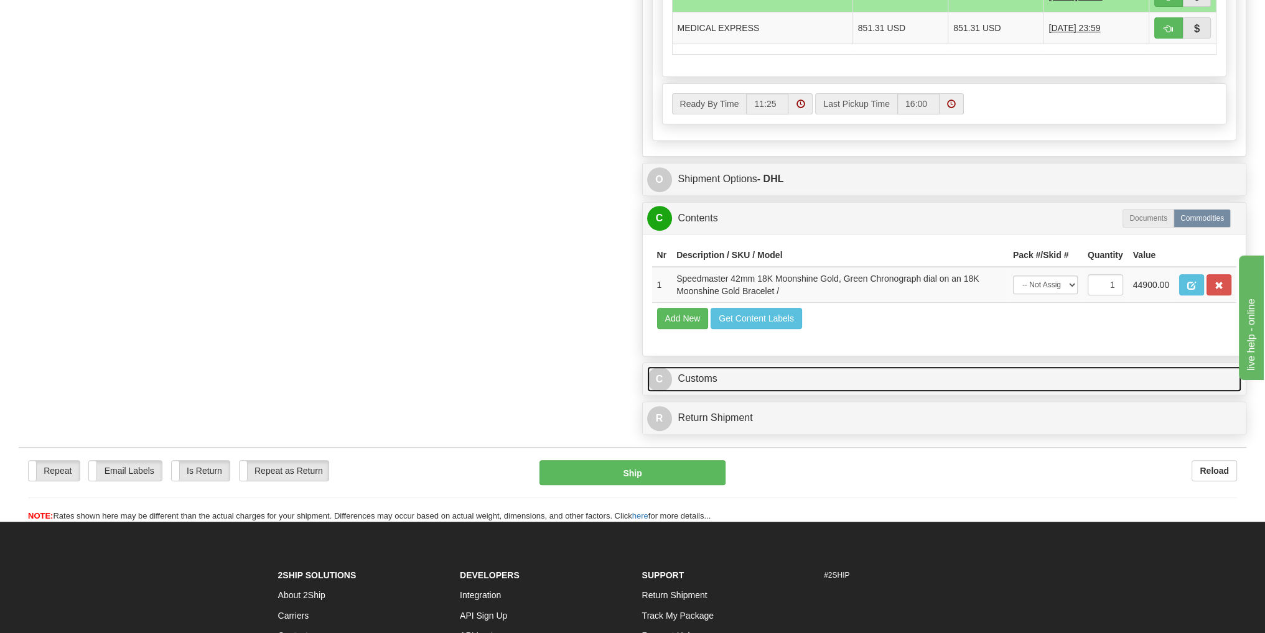
click at [704, 380] on link "C Customs" at bounding box center [944, 379] width 595 height 26
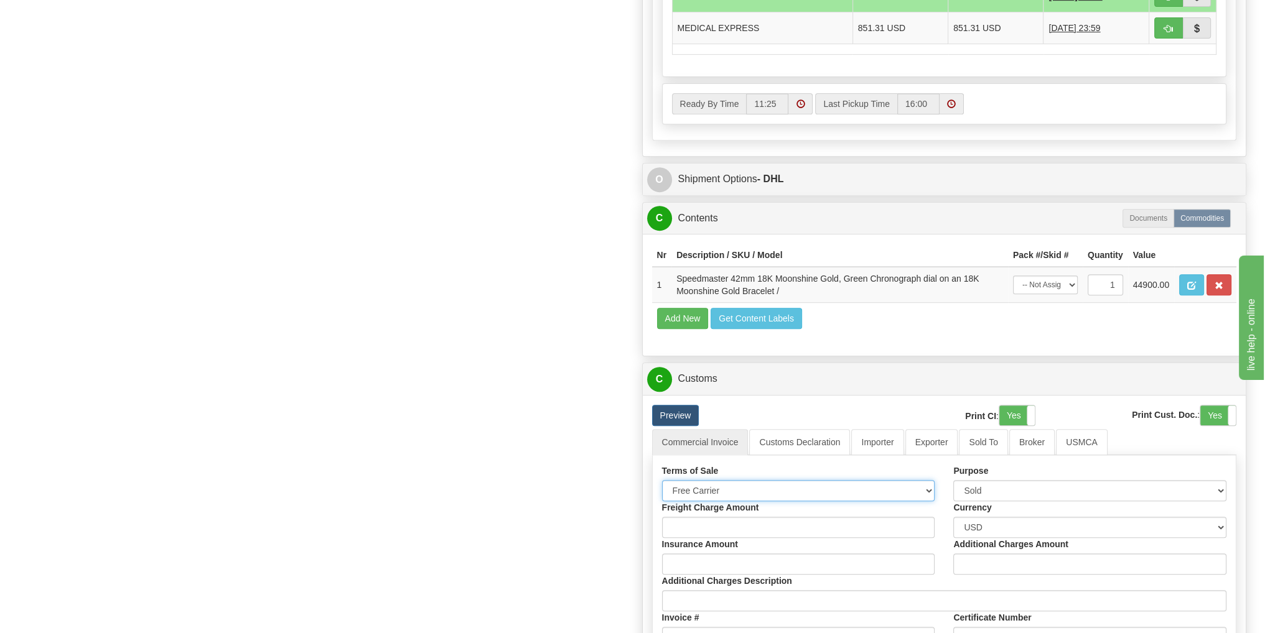
click at [929, 489] on select "Free Carrier Free On Board Ex Works Delivered Duty Unpaid Delivered Duty Paid C…" at bounding box center [798, 490] width 273 height 21
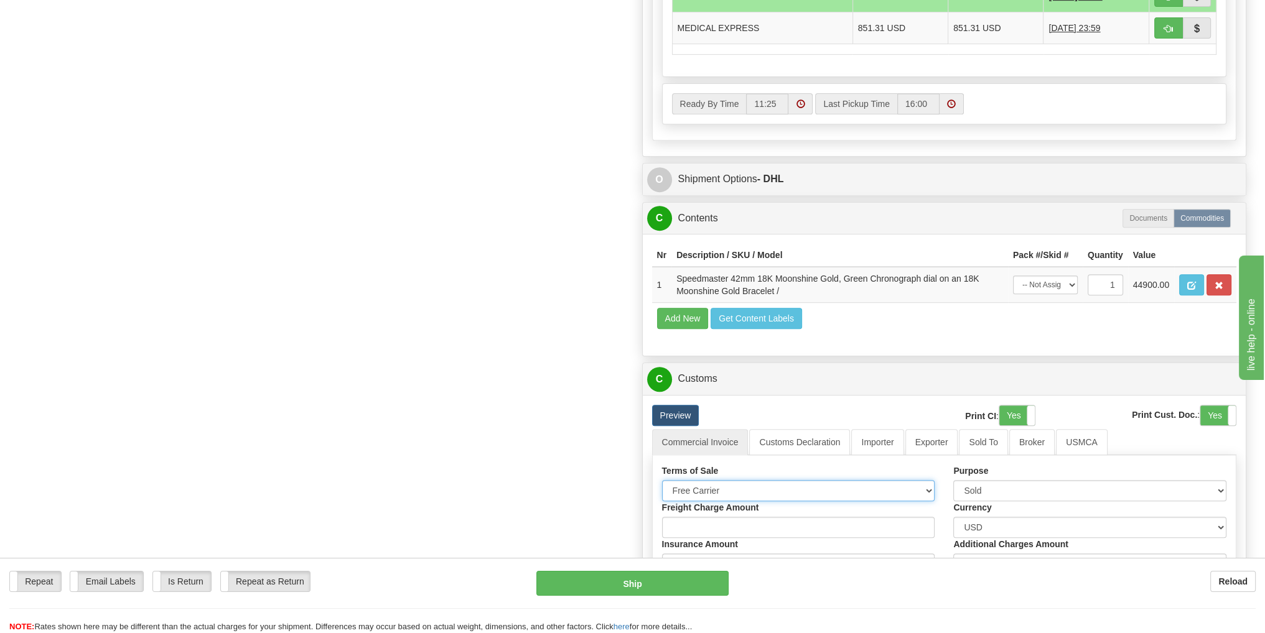
select select "6"
click at [662, 480] on select "Free Carrier Free On Board Ex Works Delivered Duty Unpaid Delivered Duty Paid C…" at bounding box center [798, 490] width 273 height 21
click at [1181, 488] on select "Sold Not Sold Gift Sample Repair and Return Personal Effects Merchandise Danger…" at bounding box center [1089, 490] width 273 height 21
select select "3"
click at [953, 480] on select "Sold Not Sold Gift Sample Repair and Return Personal Effects Merchandise Danger…" at bounding box center [1089, 490] width 273 height 21
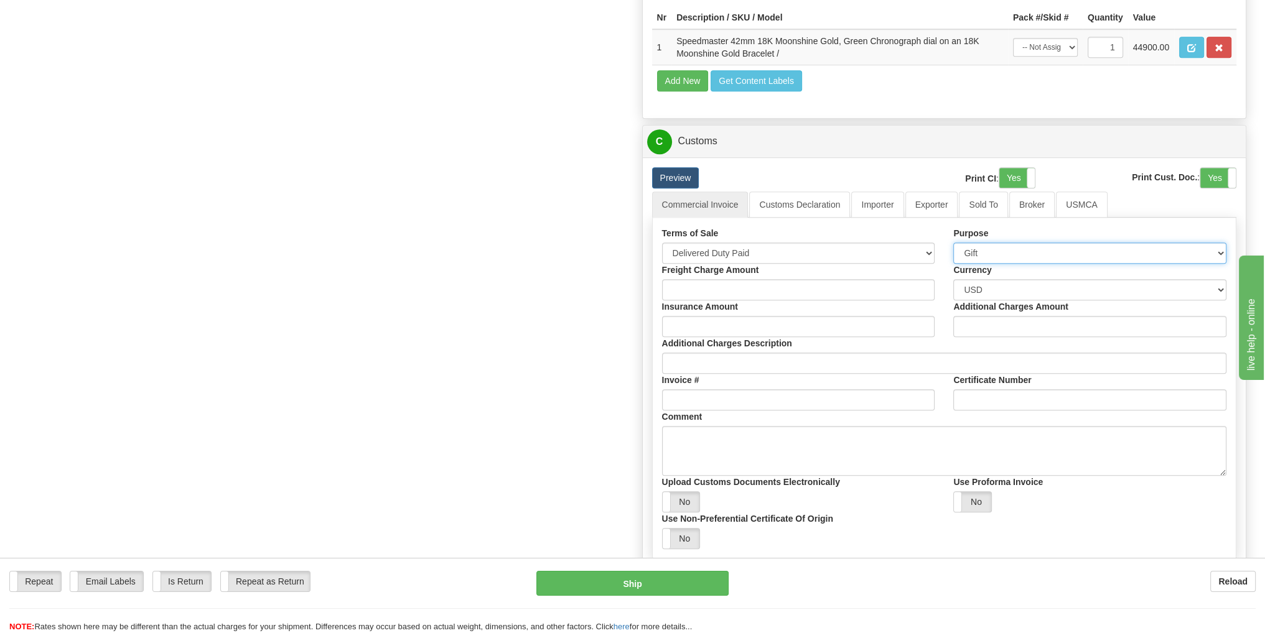
scroll to position [933, 0]
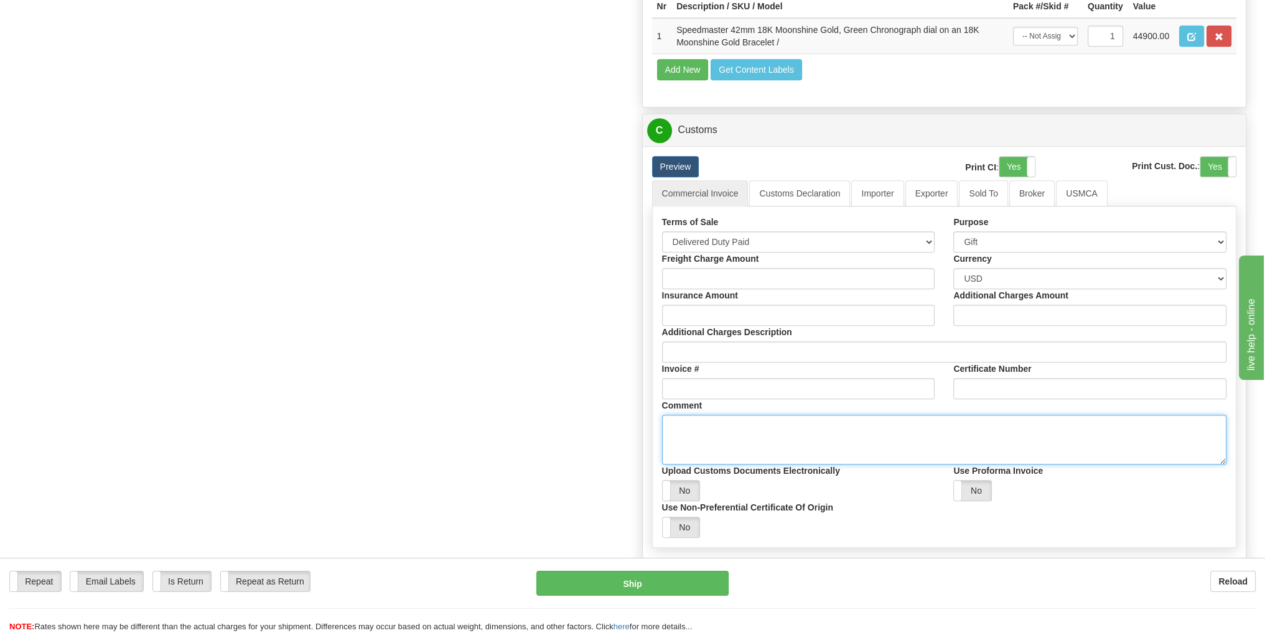
click at [741, 436] on textarea "Comment" at bounding box center [944, 440] width 565 height 50
paste textarea "Item is purchased in U.S. and recipient is not involved in any purchase. This i…"
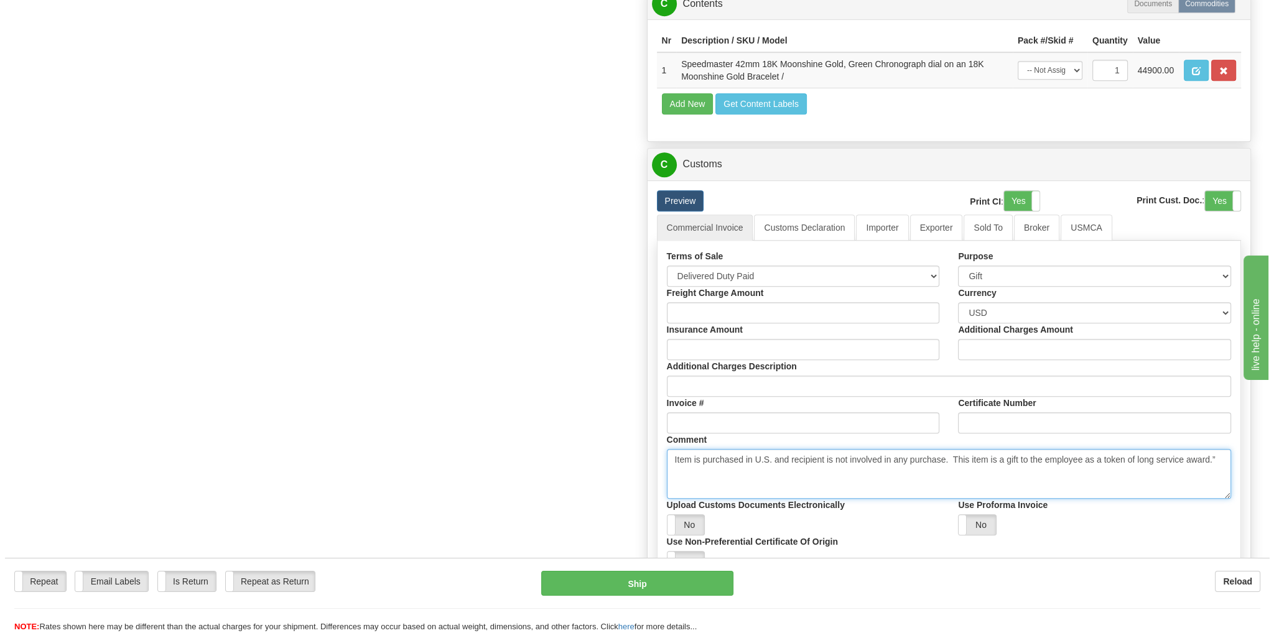
scroll to position [871, 0]
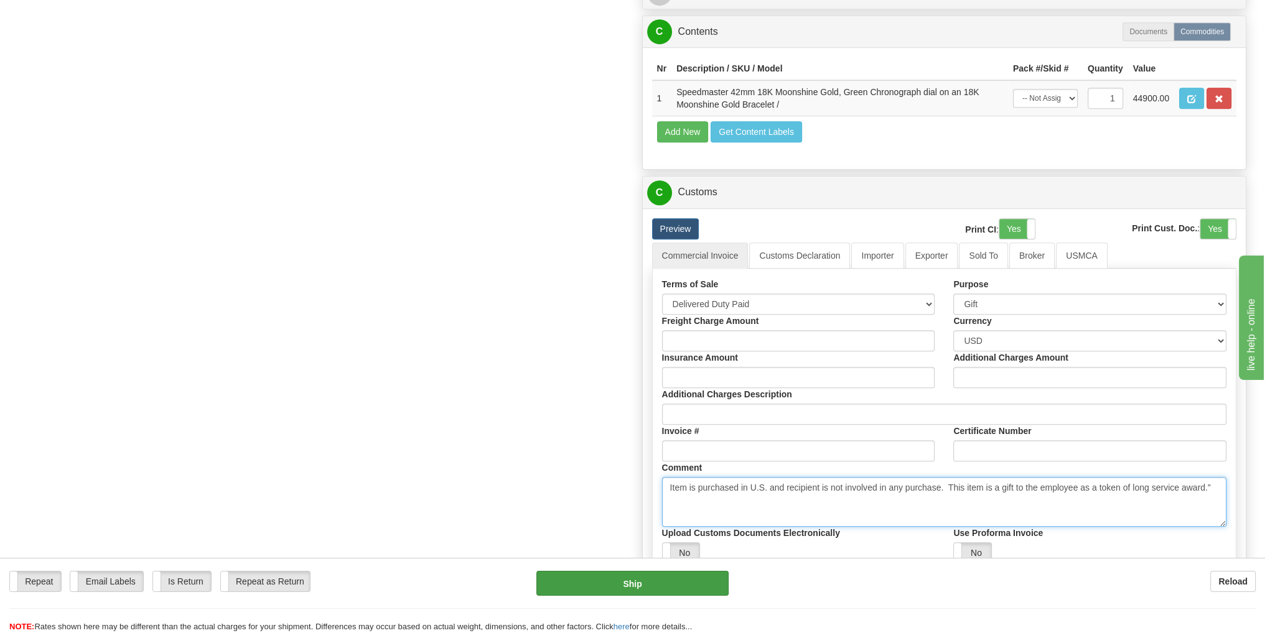
type textarea "Item is purchased in U.S. and recipient is not involved in any purchase. This i…"
click at [696, 583] on button "Ship" at bounding box center [632, 583] width 192 height 25
type input "P"
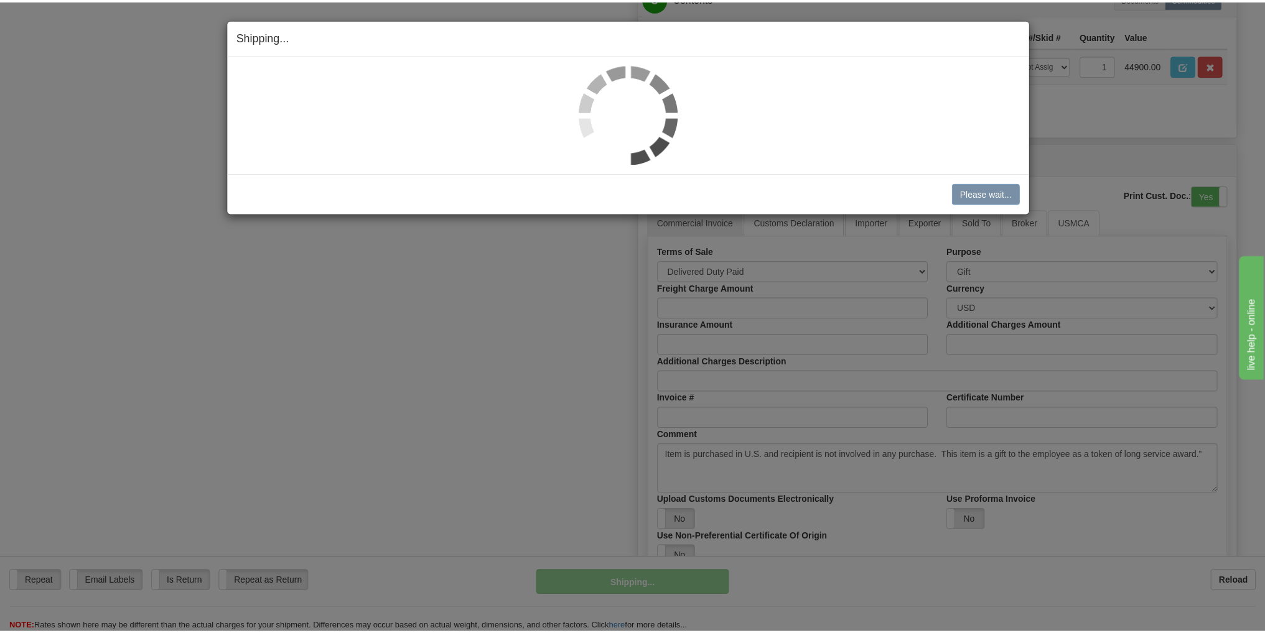
scroll to position [573, 0]
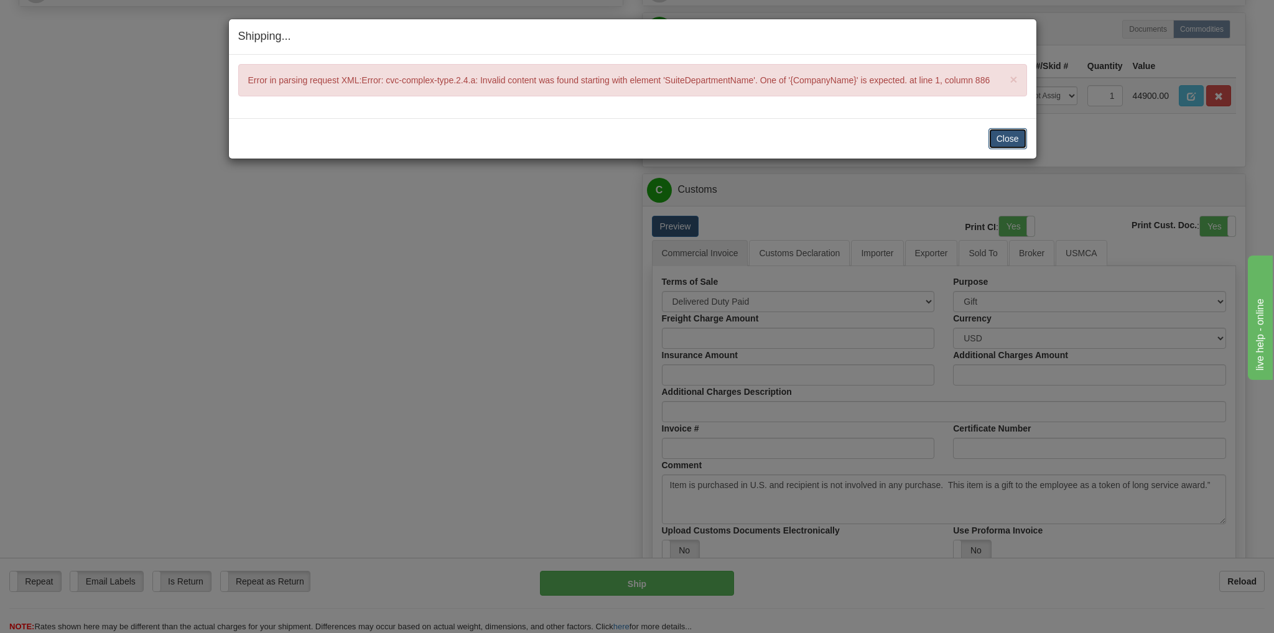
click at [1011, 138] on button "Close" at bounding box center [1008, 138] width 39 height 21
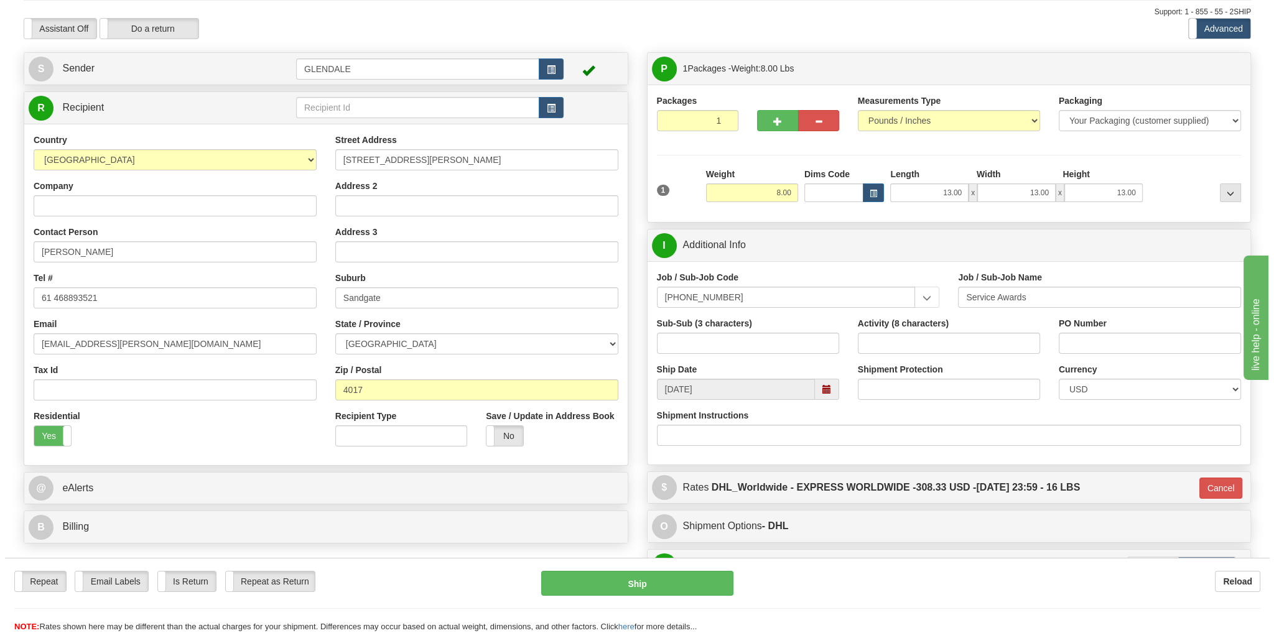
scroll to position [0, 0]
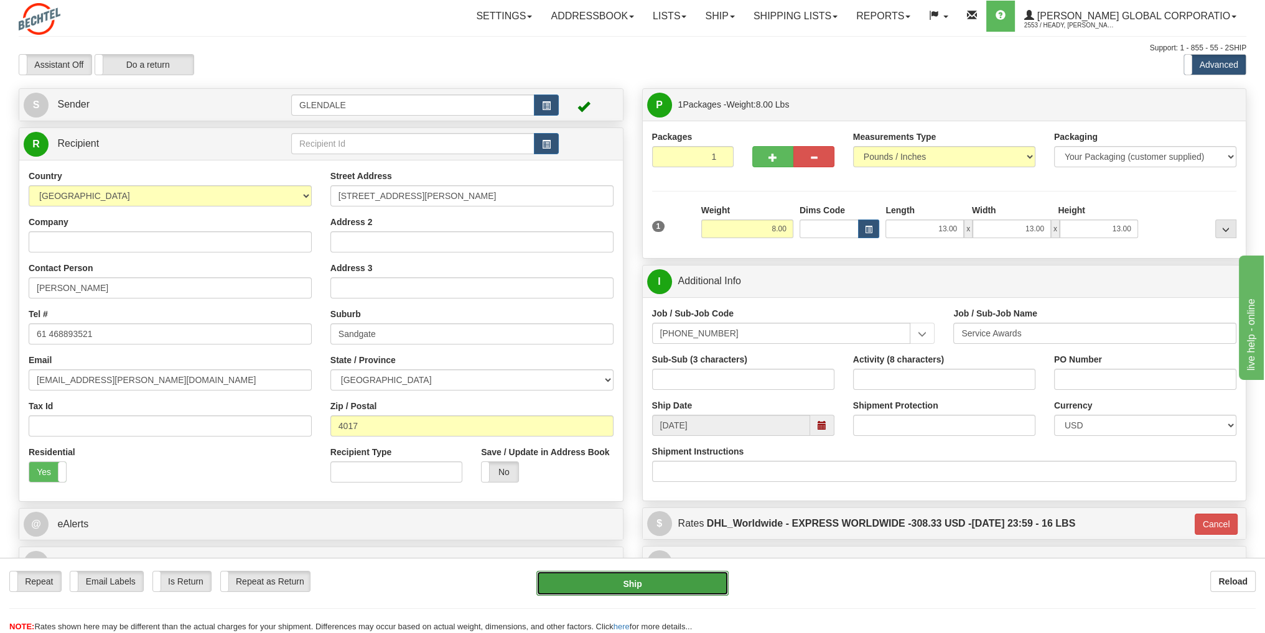
click at [678, 590] on button "Ship" at bounding box center [632, 583] width 192 height 25
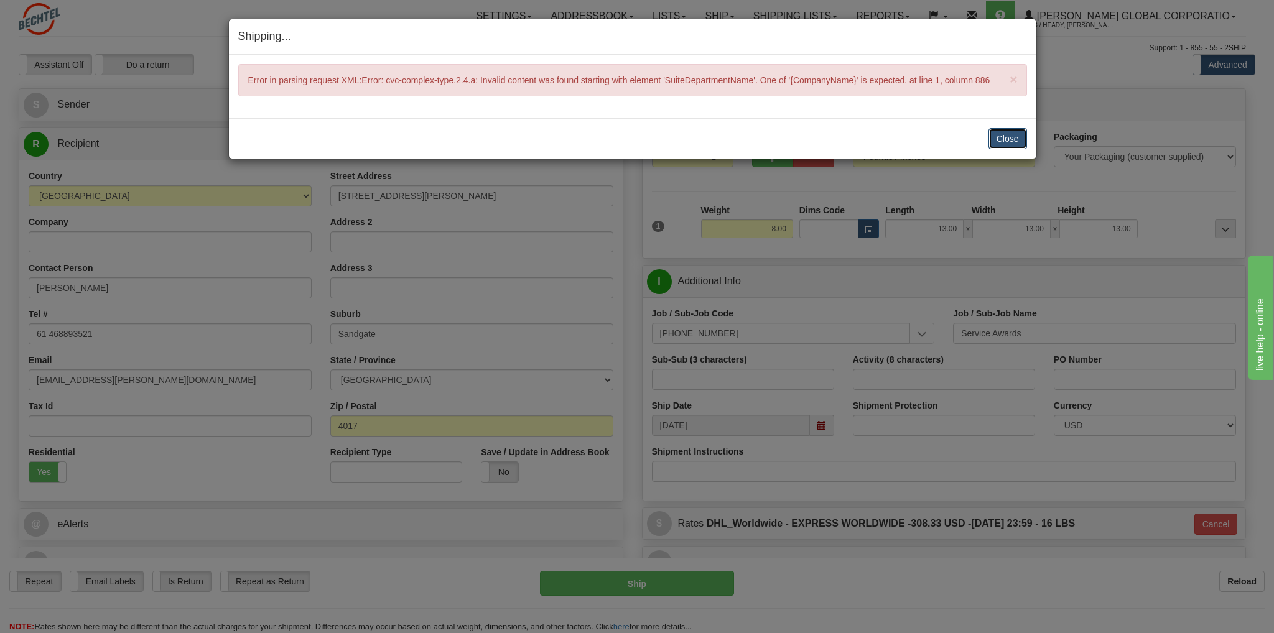
click at [1012, 145] on button "Close" at bounding box center [1008, 138] width 39 height 21
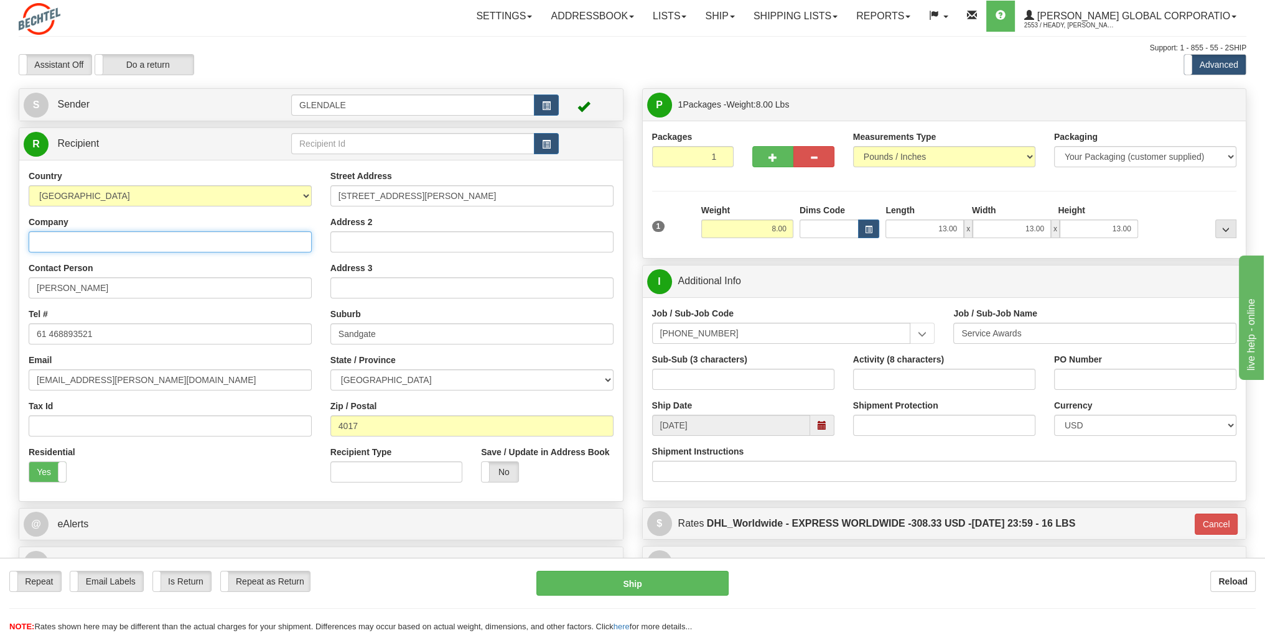
click at [62, 237] on input "Company" at bounding box center [170, 241] width 283 height 21
click at [47, 240] on input "Roert Price" at bounding box center [170, 241] width 283 height 21
type input "Robert Price"
click at [646, 585] on button "Ship" at bounding box center [632, 583] width 192 height 25
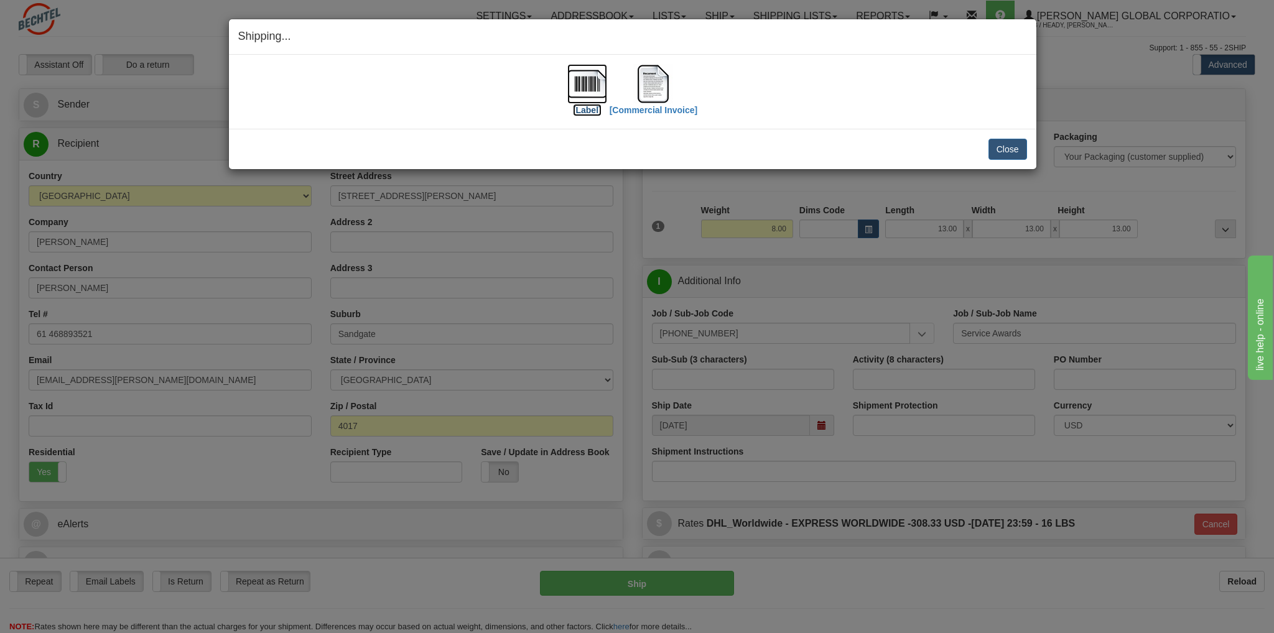
click at [593, 95] on img at bounding box center [587, 84] width 40 height 40
click at [655, 88] on img at bounding box center [653, 84] width 40 height 40
drag, startPoint x: 1007, startPoint y: 151, endPoint x: 987, endPoint y: 134, distance: 25.6
click at [1007, 151] on button "Close" at bounding box center [1008, 149] width 39 height 21
